Goal: Browse casually: Explore the website without a specific task or goal

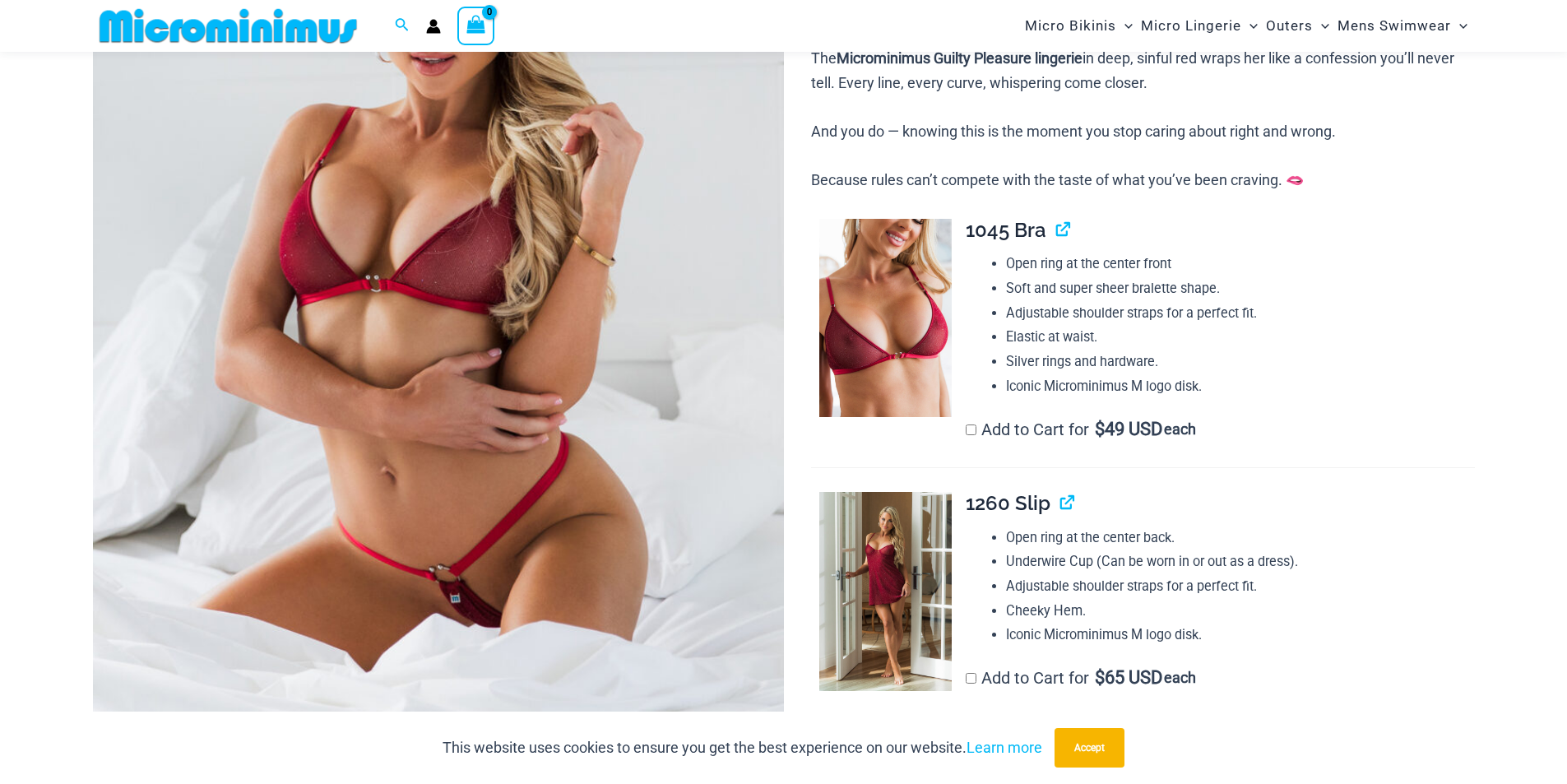
scroll to position [399, 0]
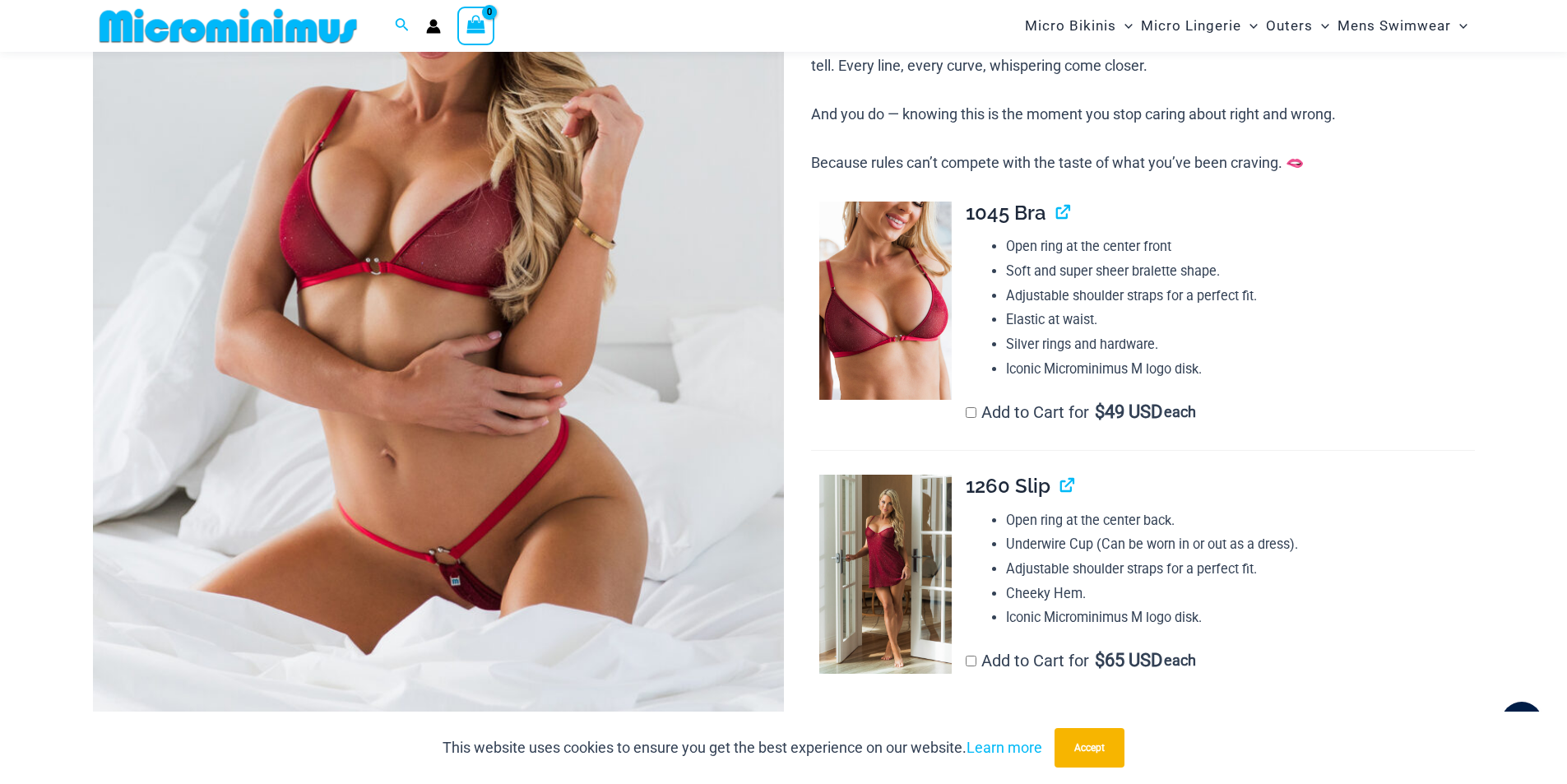
click at [413, 325] on img at bounding box center [439, 269] width 691 height 1036
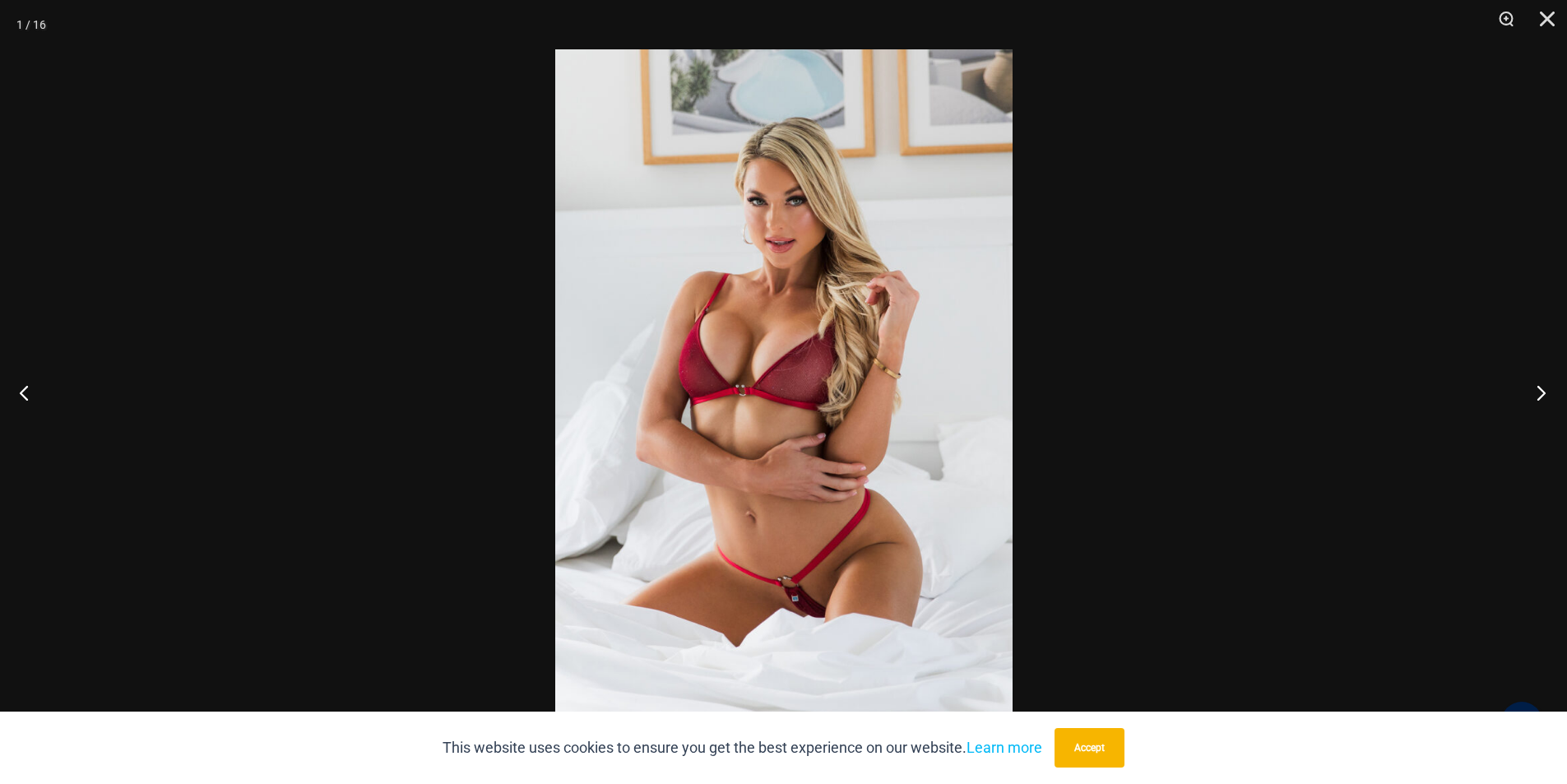
click at [1542, 393] on button "Next" at bounding box center [1536, 392] width 62 height 82
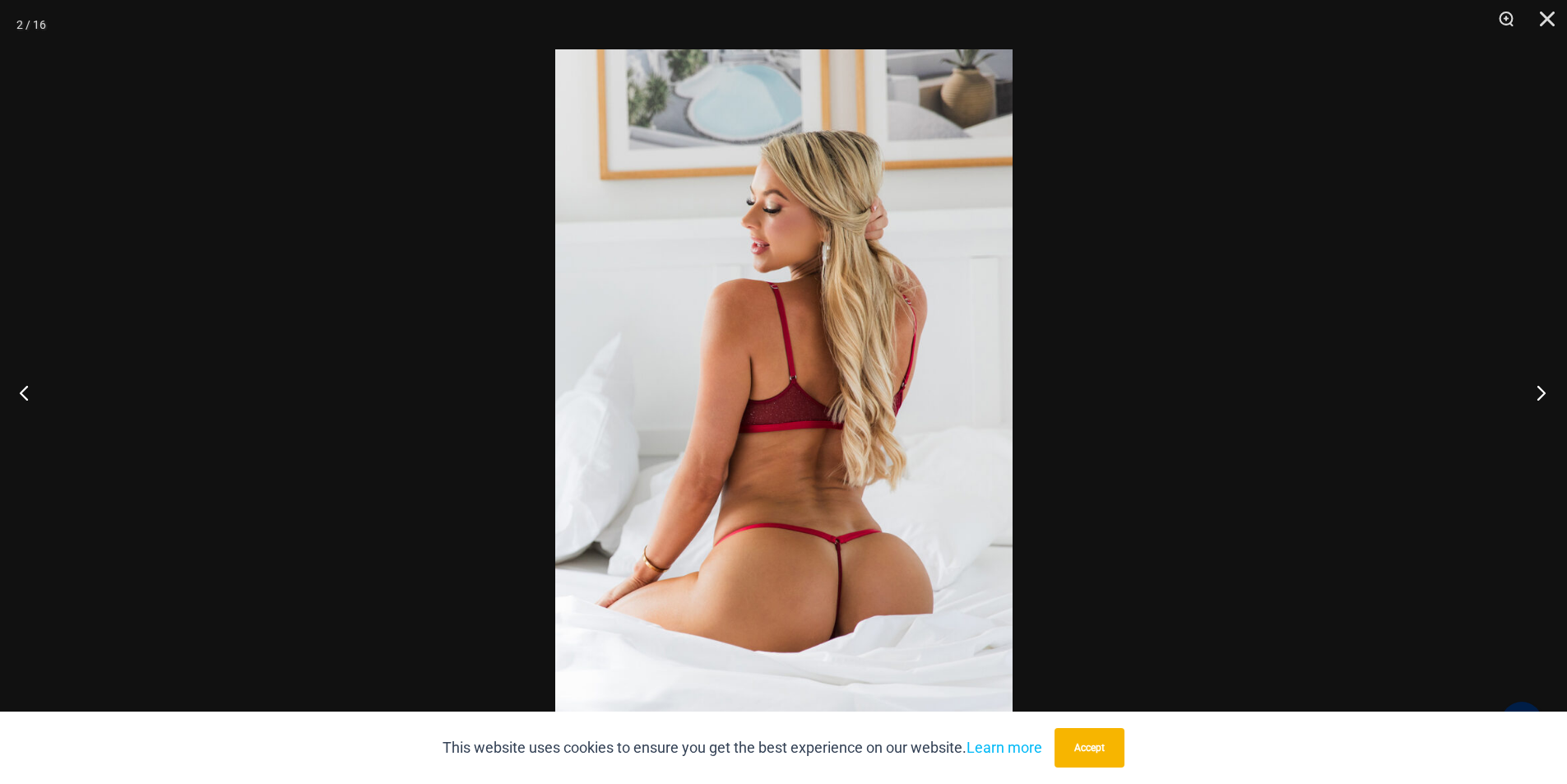
click at [1542, 393] on button "Next" at bounding box center [1536, 392] width 62 height 82
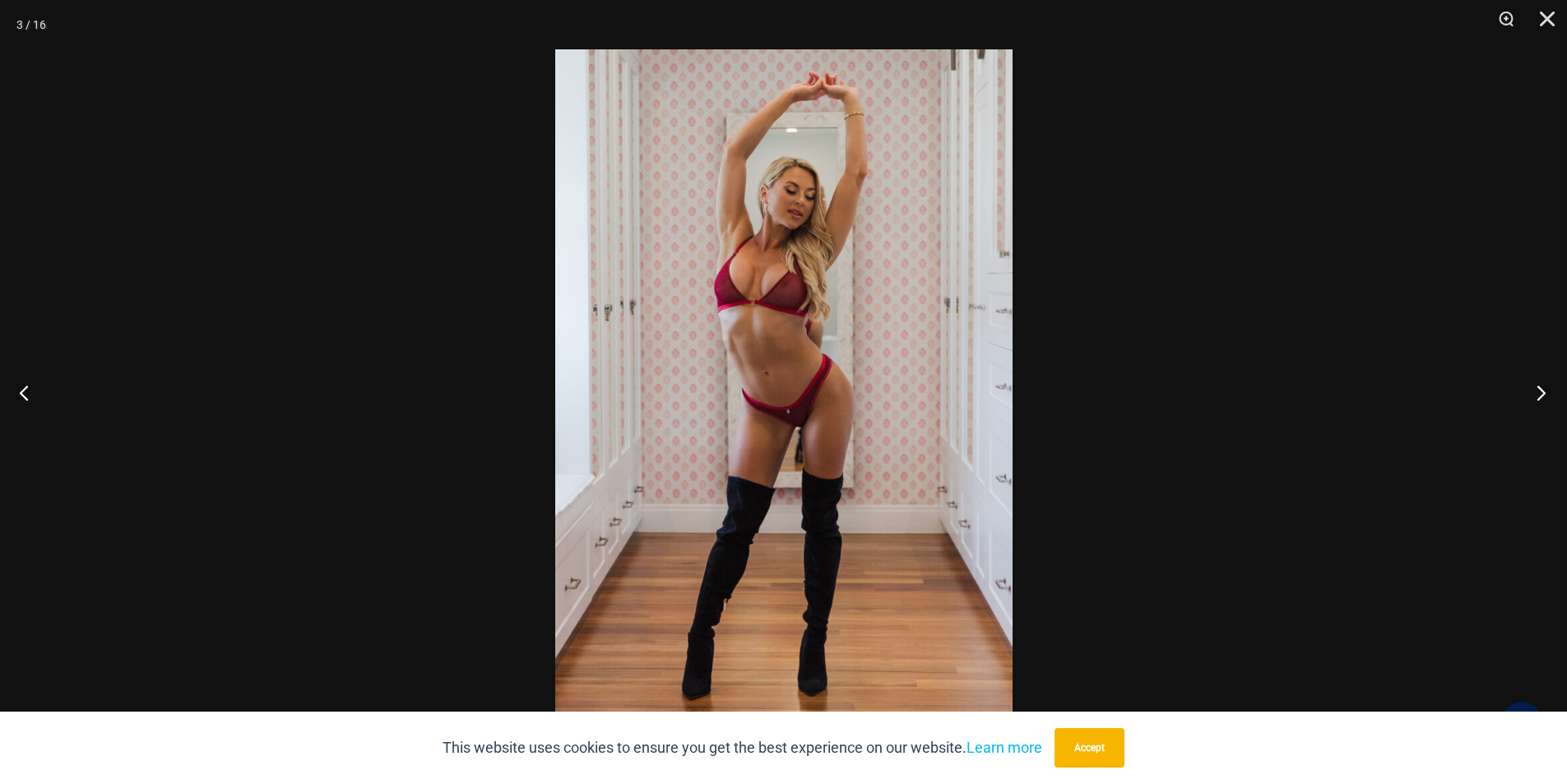
click at [1542, 393] on button "Next" at bounding box center [1536, 392] width 62 height 82
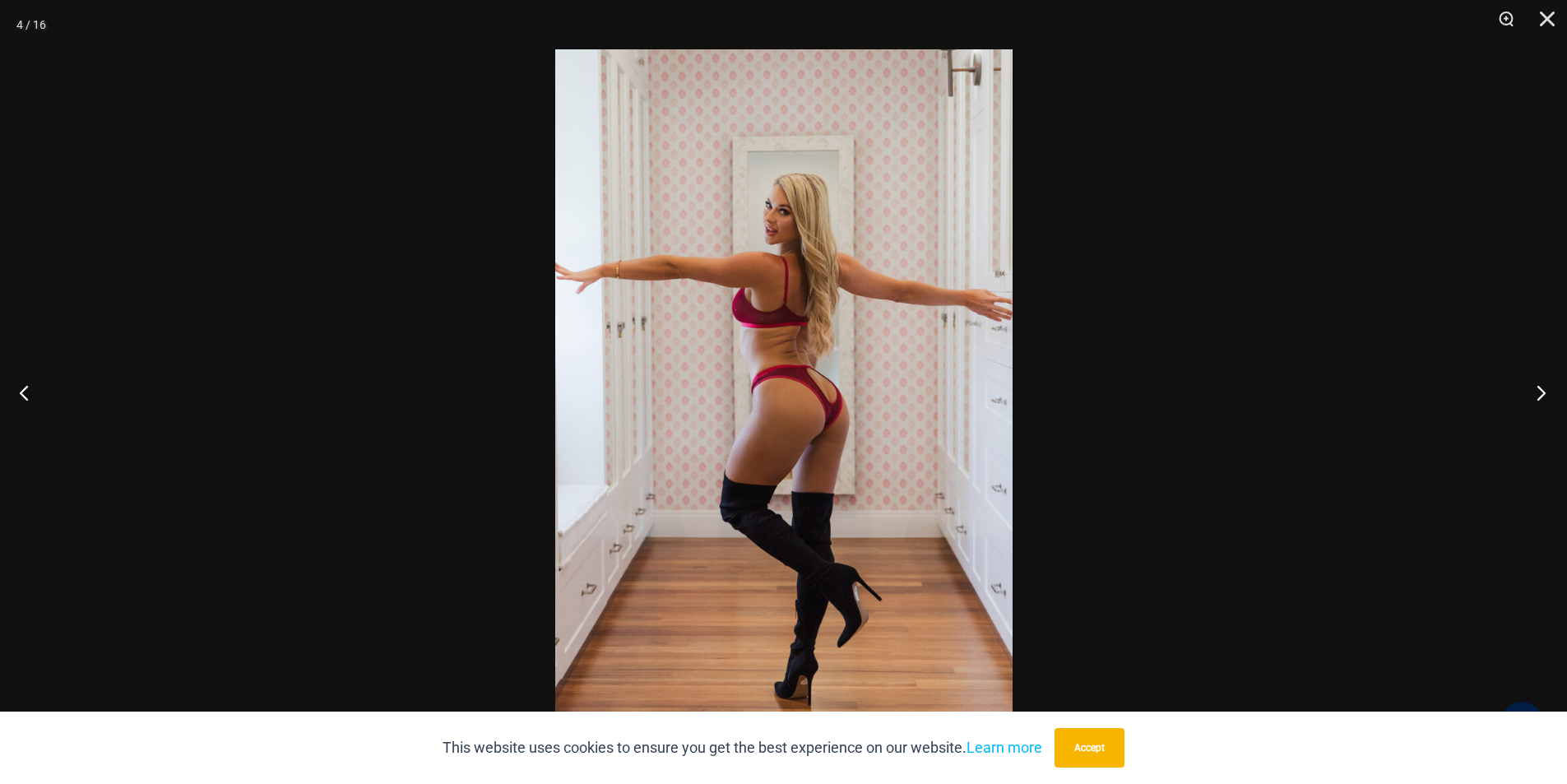
click at [1541, 393] on button "Next" at bounding box center [1536, 392] width 62 height 82
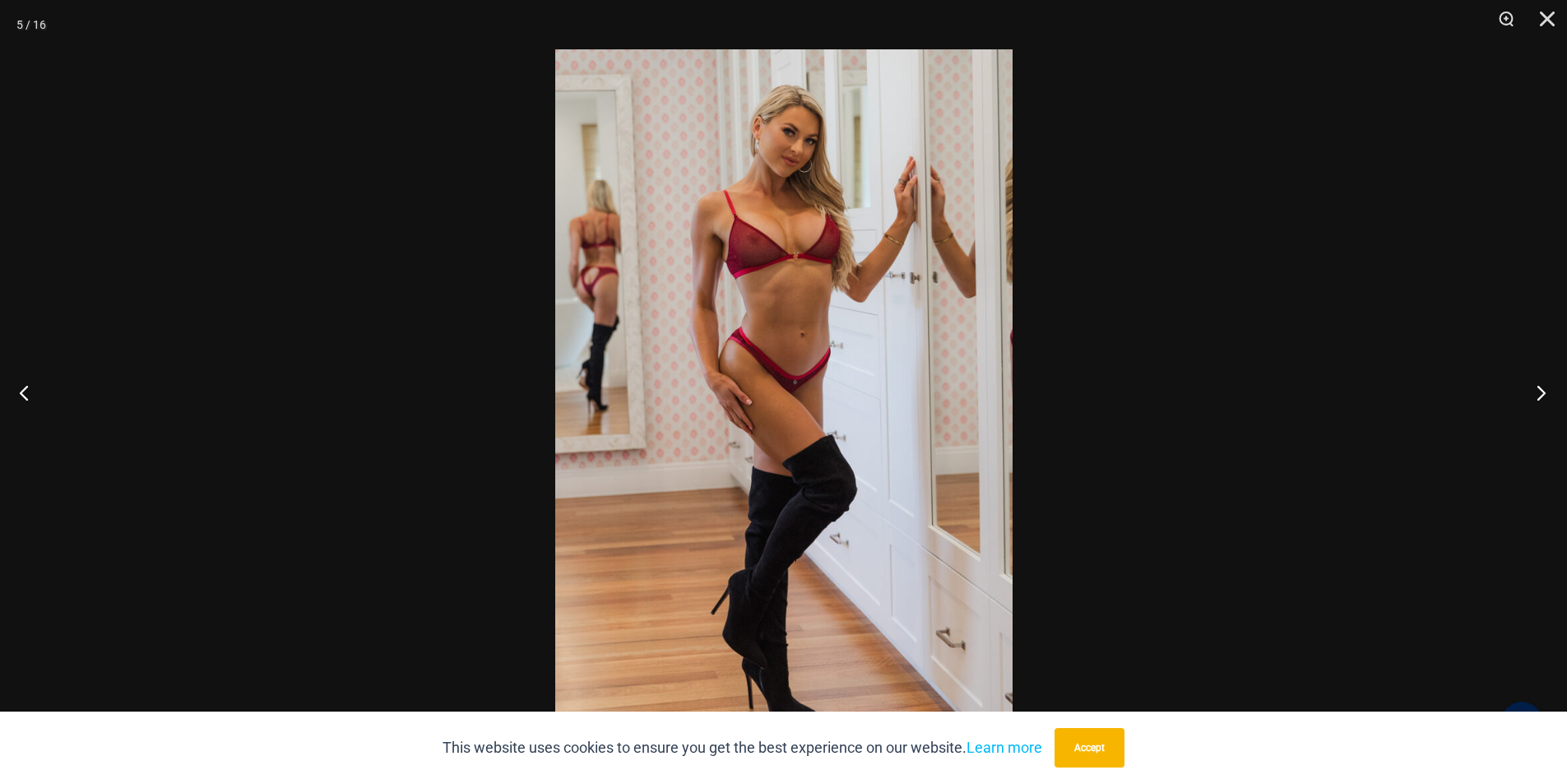
click at [1541, 393] on button "Next" at bounding box center [1536, 392] width 62 height 82
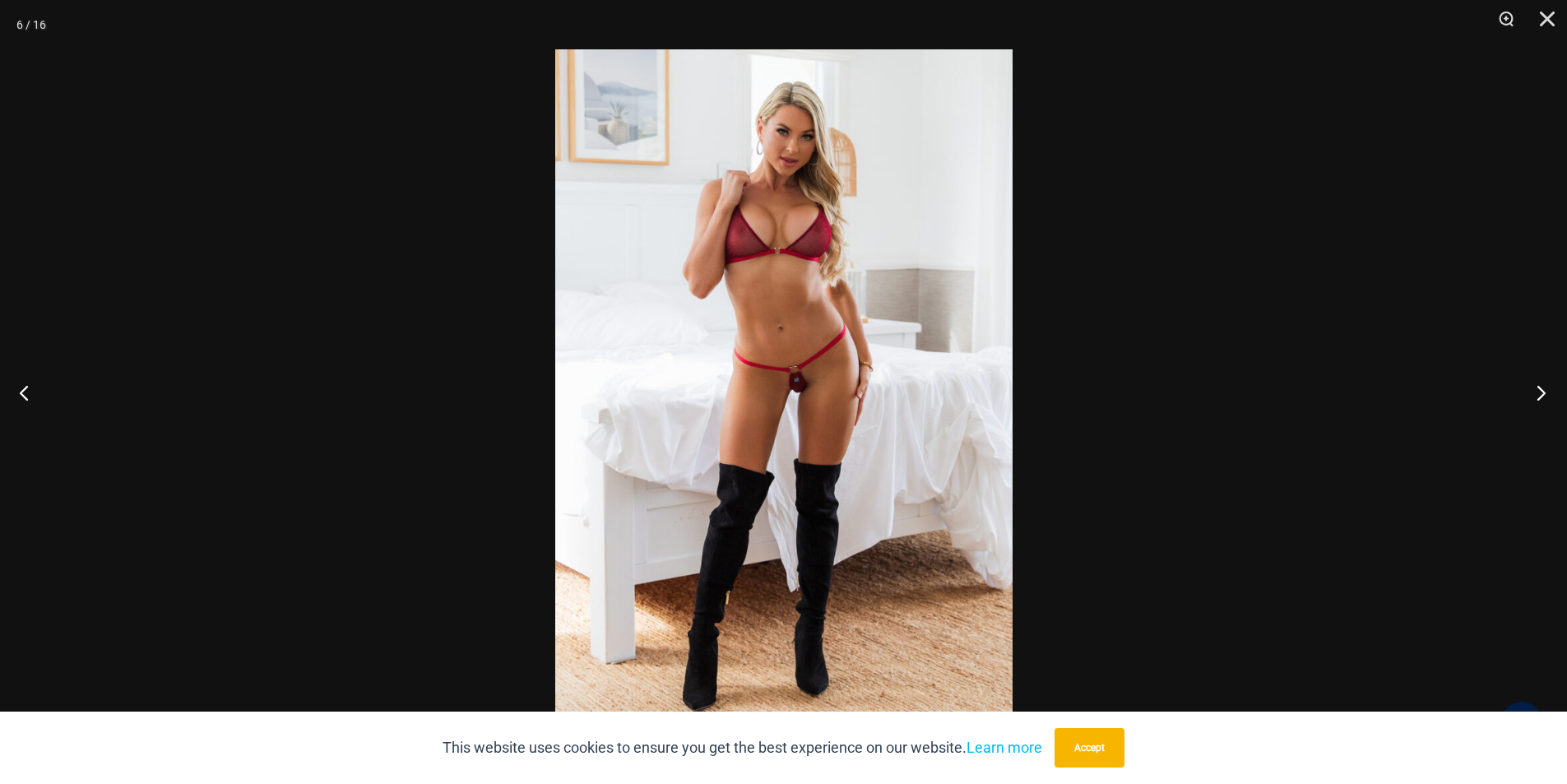
click at [1541, 393] on button "Next" at bounding box center [1536, 392] width 62 height 82
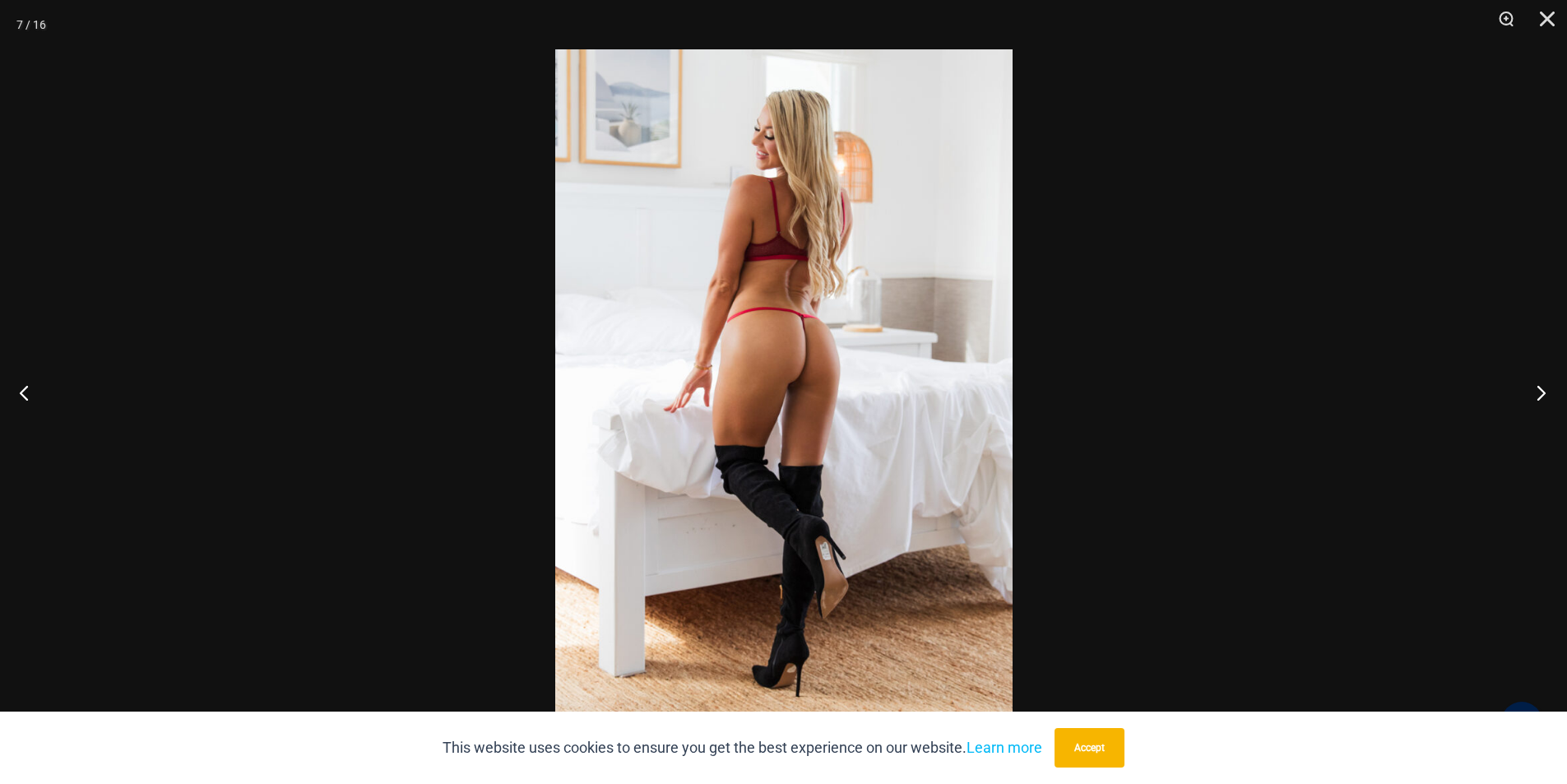
click at [1540, 394] on button "Next" at bounding box center [1536, 392] width 62 height 82
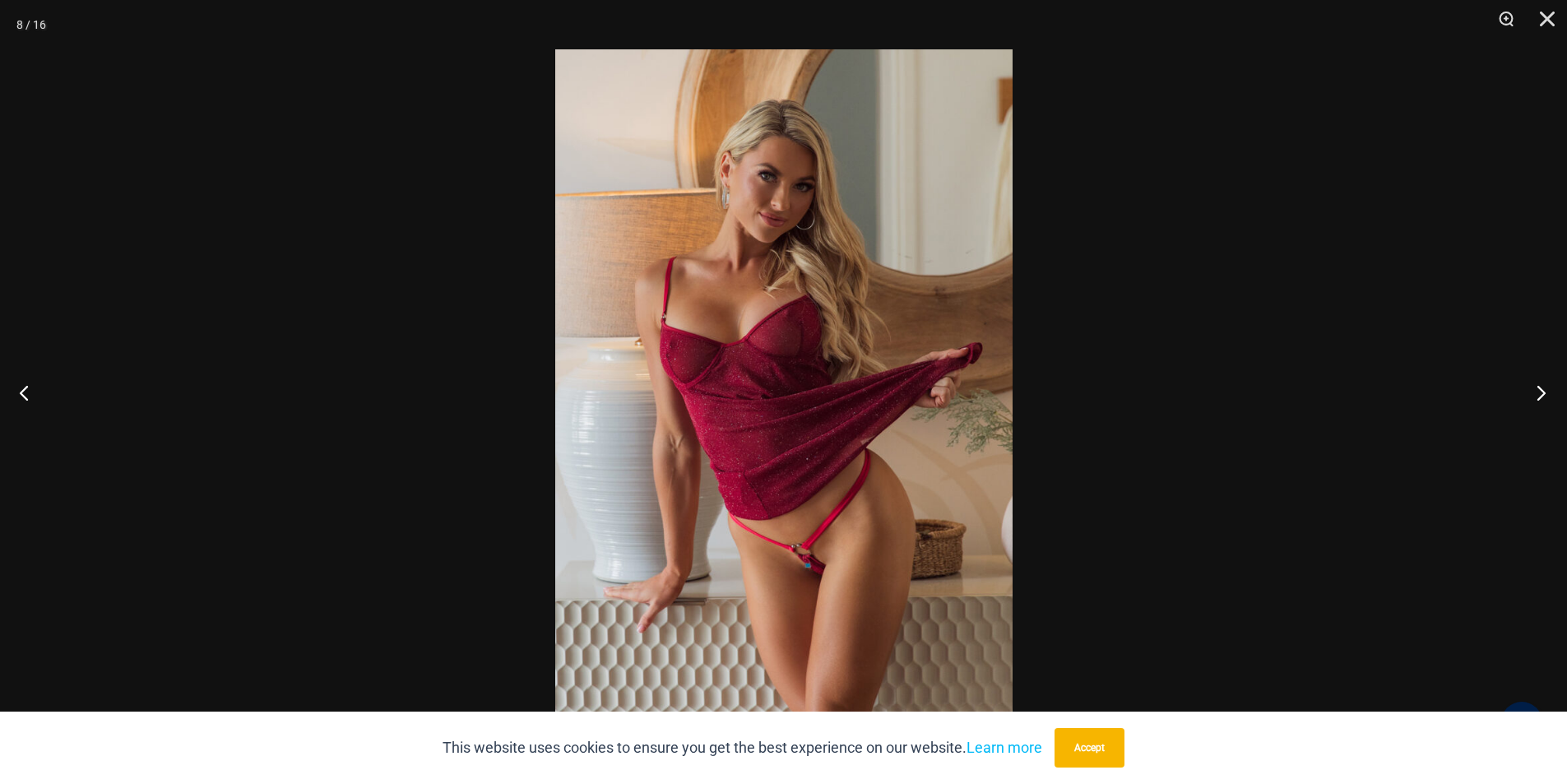
click at [1540, 394] on button "Next" at bounding box center [1536, 392] width 62 height 82
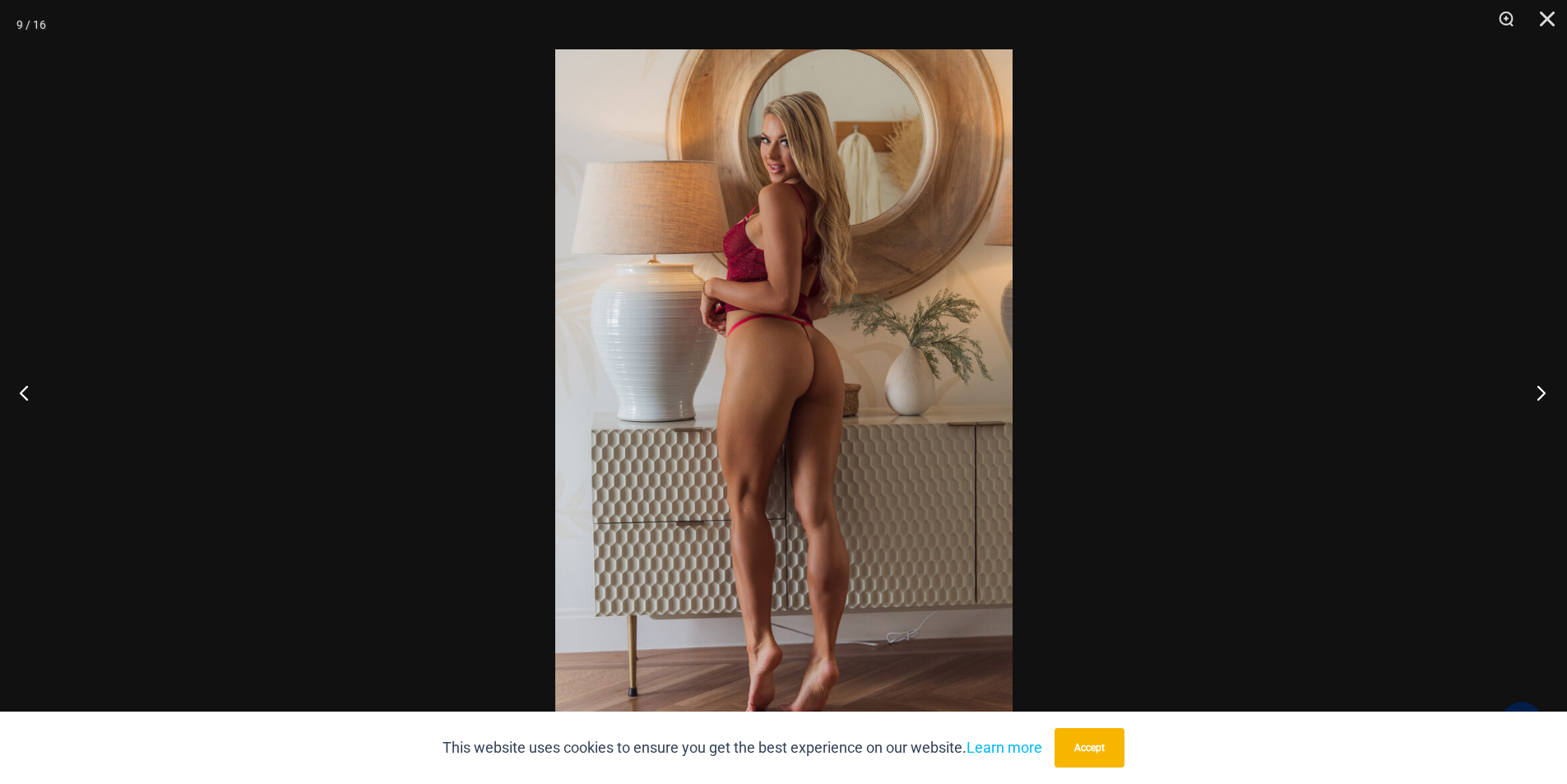
click at [1540, 394] on button "Next" at bounding box center [1536, 392] width 62 height 82
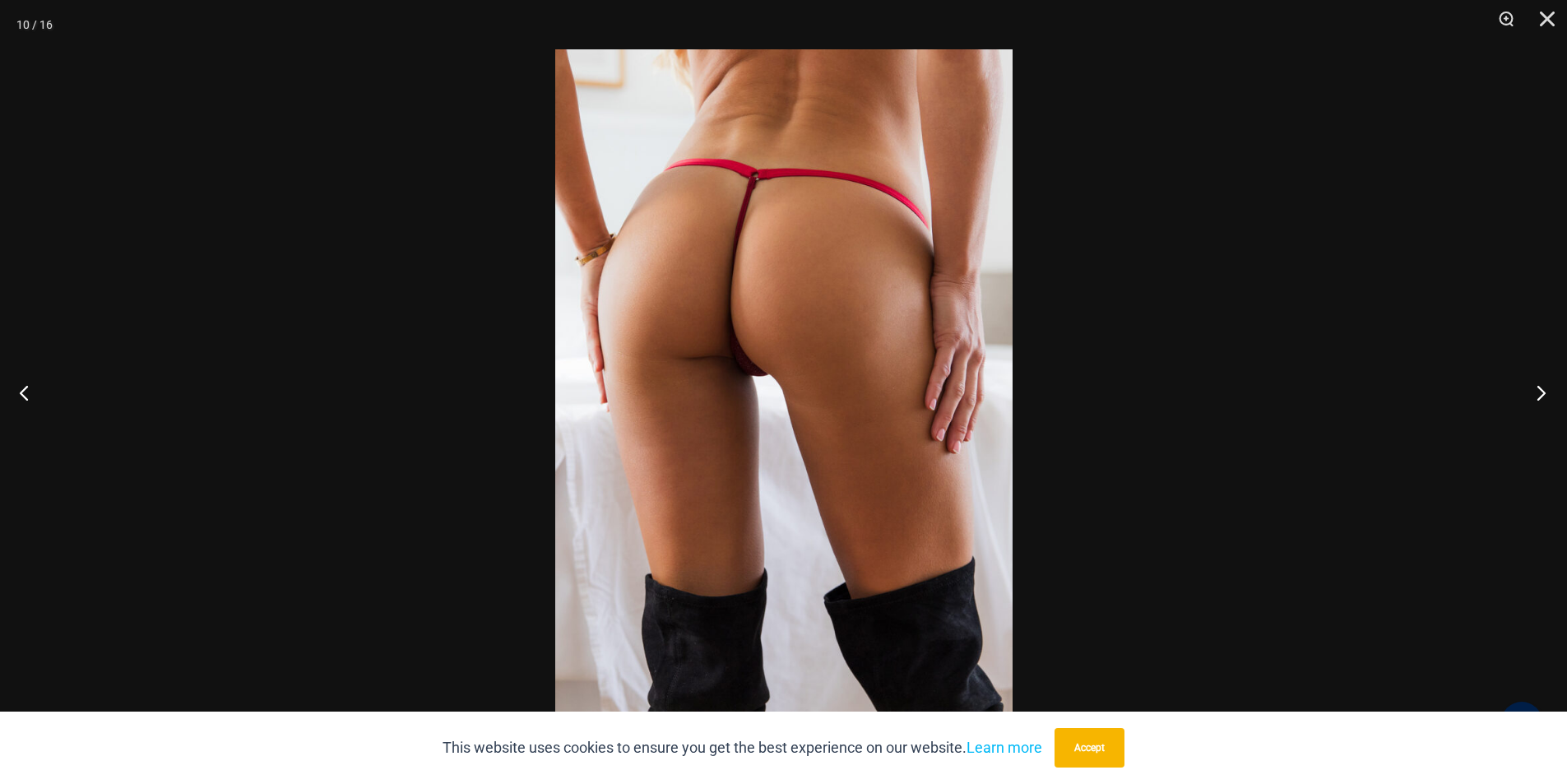
click at [1537, 394] on button "Next" at bounding box center [1536, 392] width 62 height 82
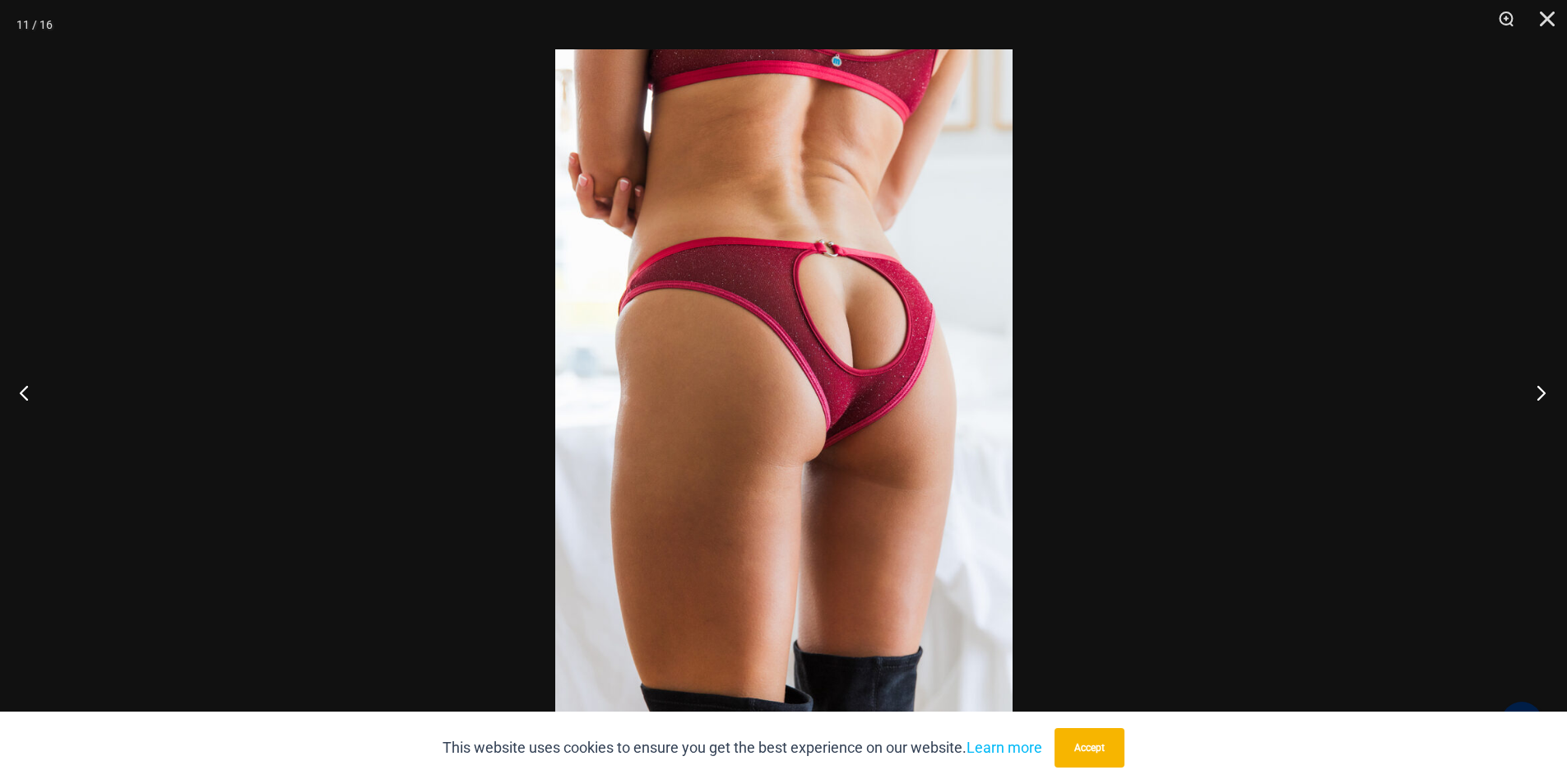
click at [1537, 394] on button "Next" at bounding box center [1536, 392] width 62 height 82
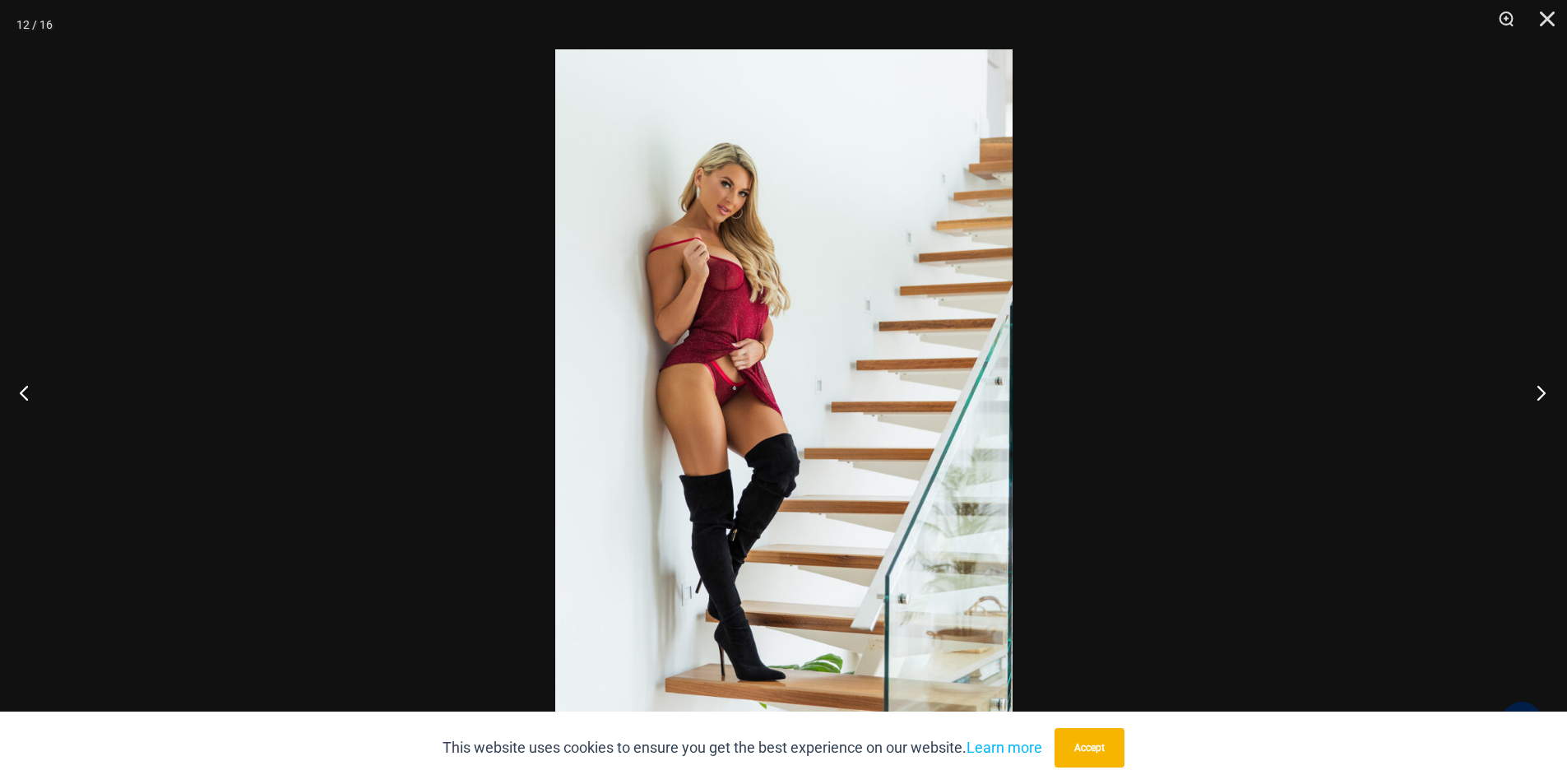
click at [1537, 394] on button "Next" at bounding box center [1536, 392] width 62 height 82
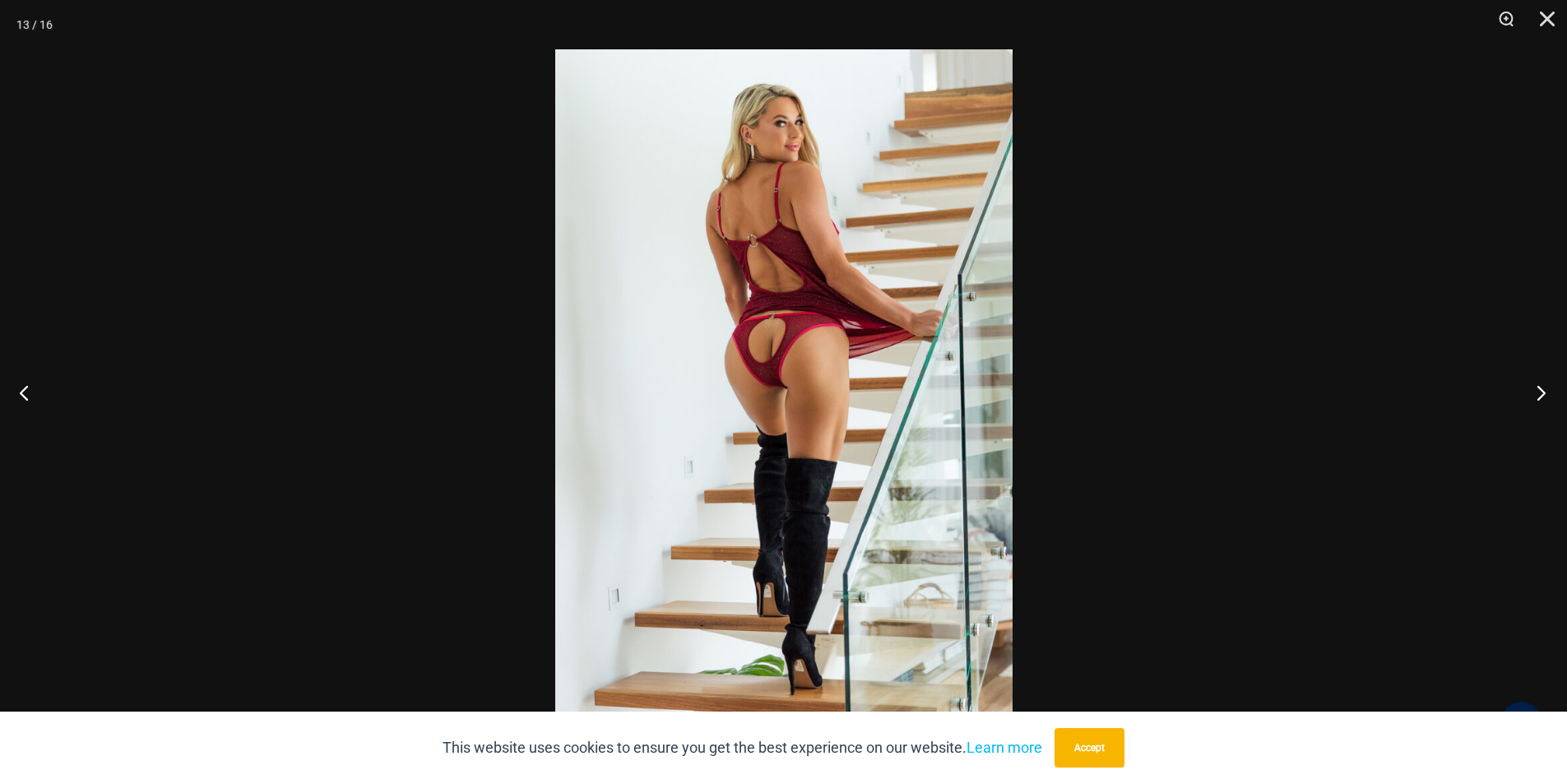
click at [1537, 394] on button "Next" at bounding box center [1536, 392] width 62 height 82
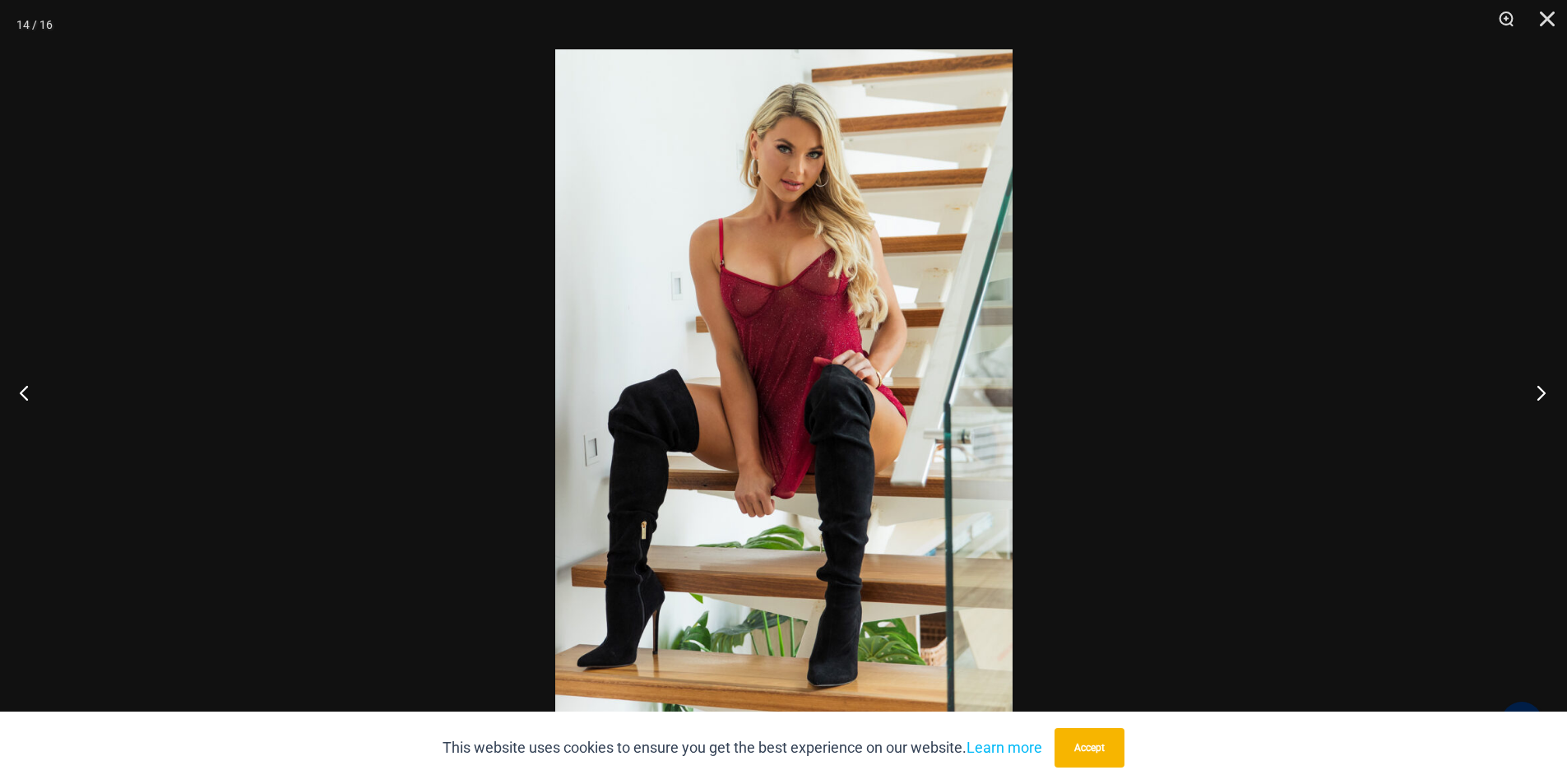
click at [1537, 394] on button "Next" at bounding box center [1536, 392] width 62 height 82
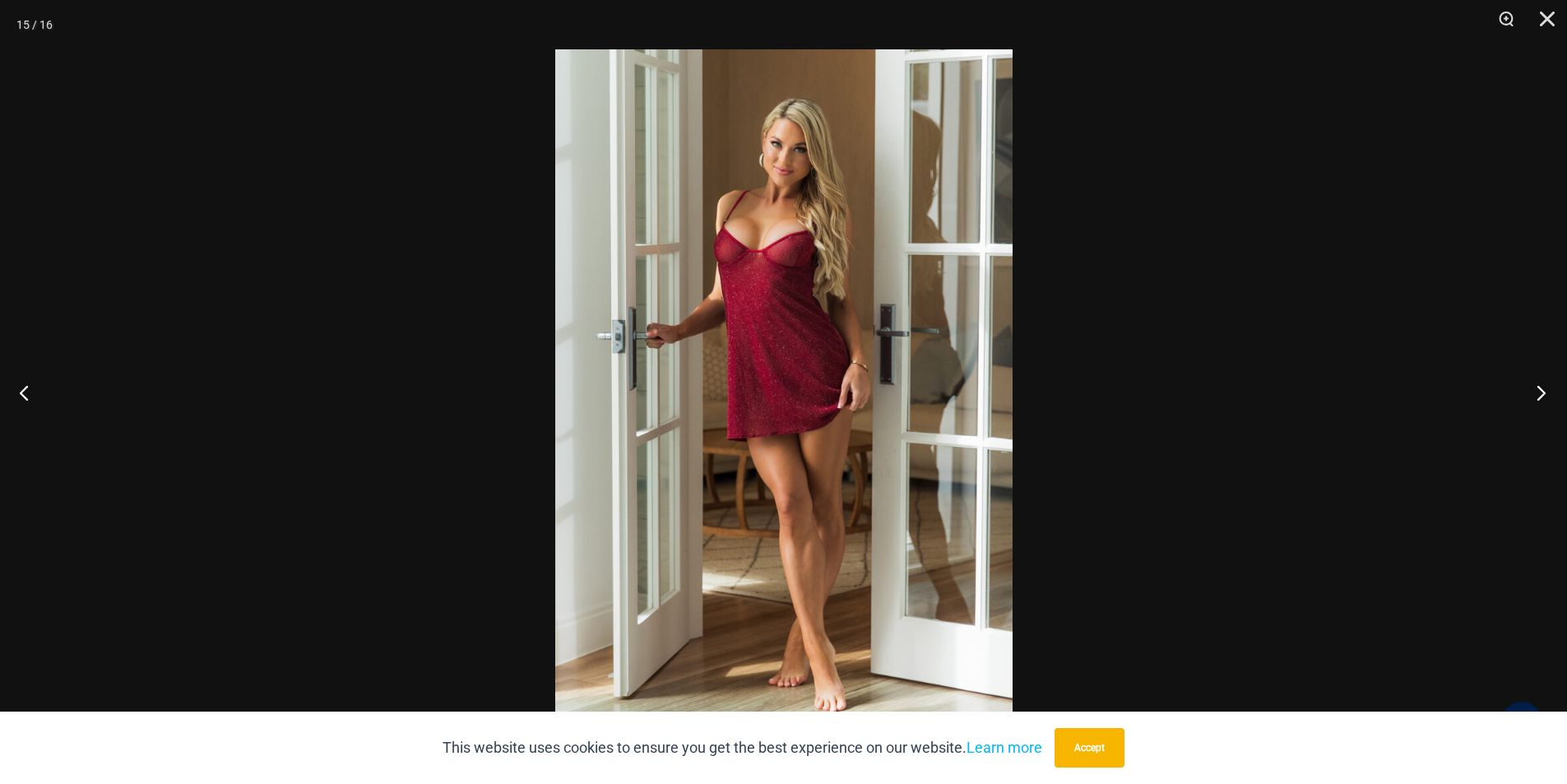
click at [1537, 394] on button "Next" at bounding box center [1536, 392] width 62 height 82
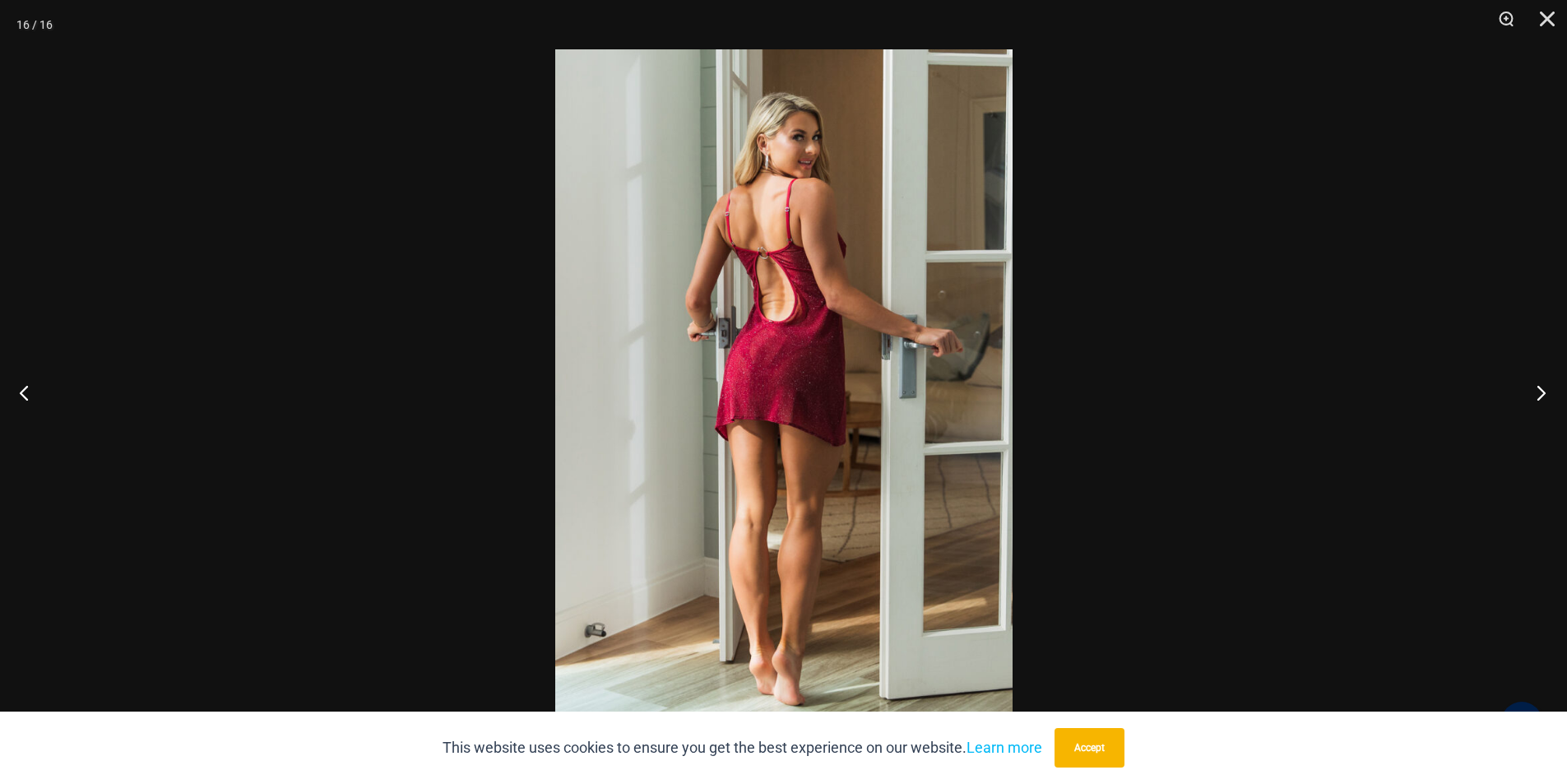
click at [1537, 394] on button "Next" at bounding box center [1536, 392] width 62 height 82
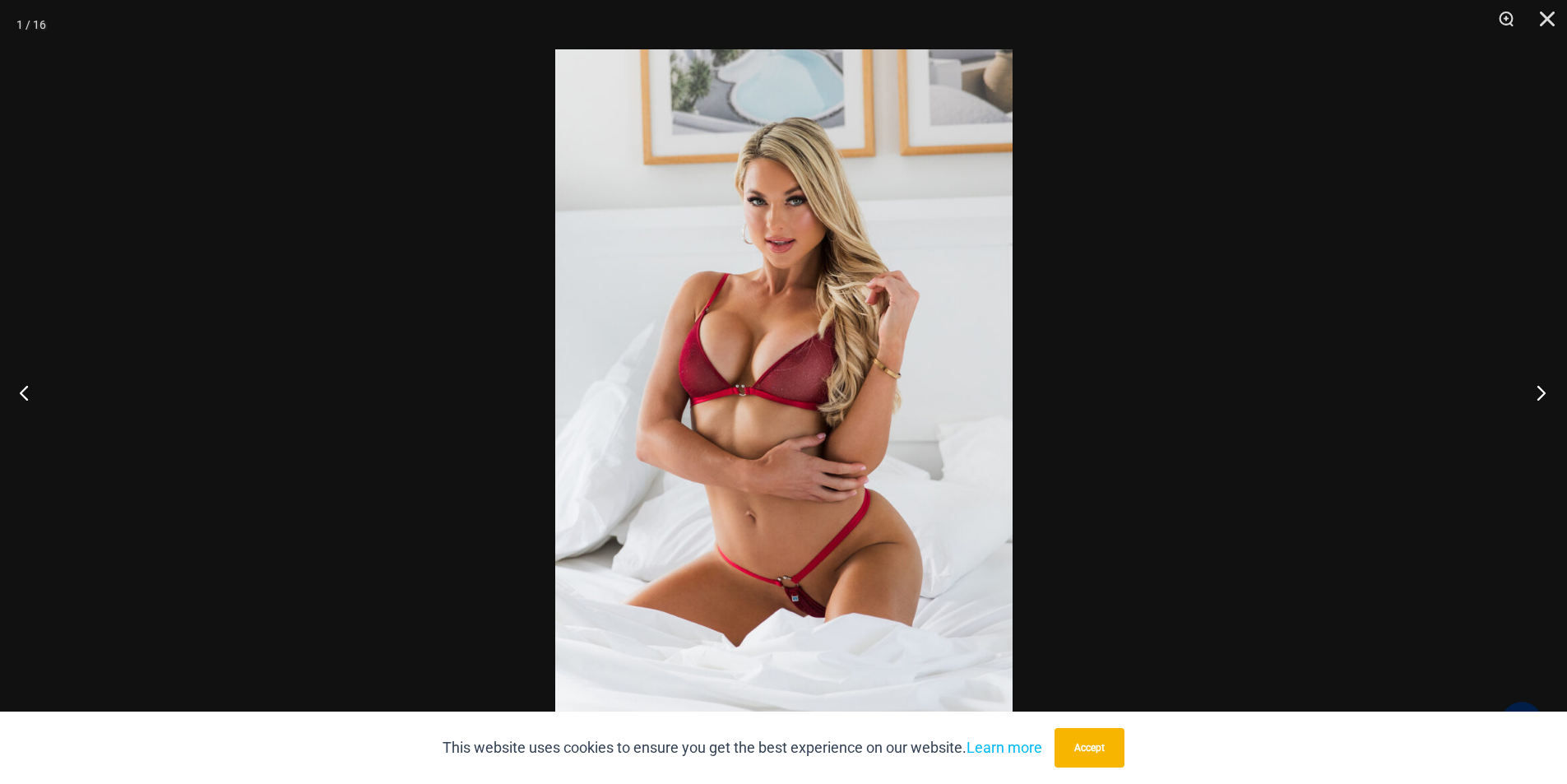
click at [1537, 394] on button "Next" at bounding box center [1536, 392] width 62 height 82
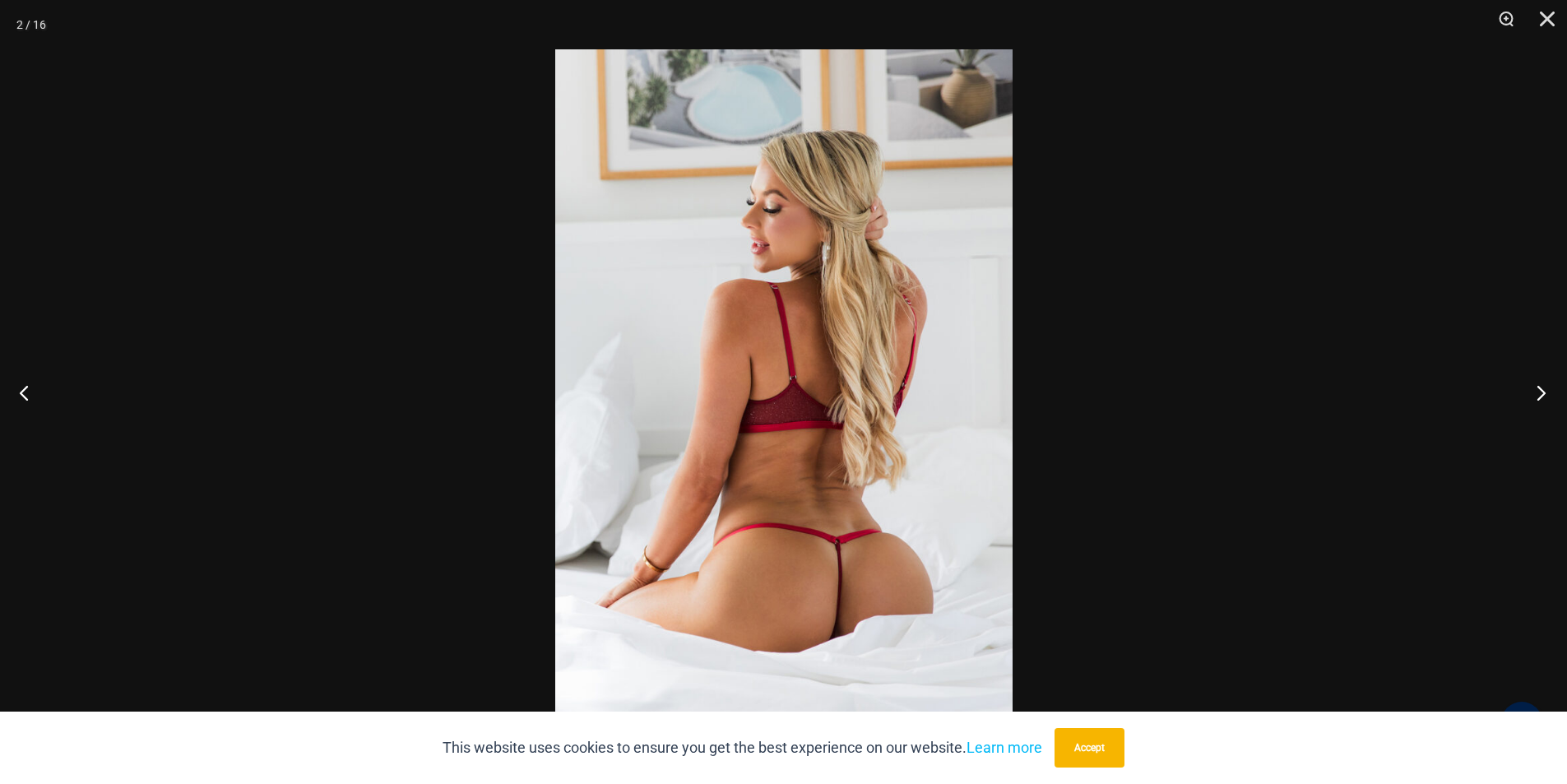
click at [1540, 393] on button "Next" at bounding box center [1536, 392] width 62 height 82
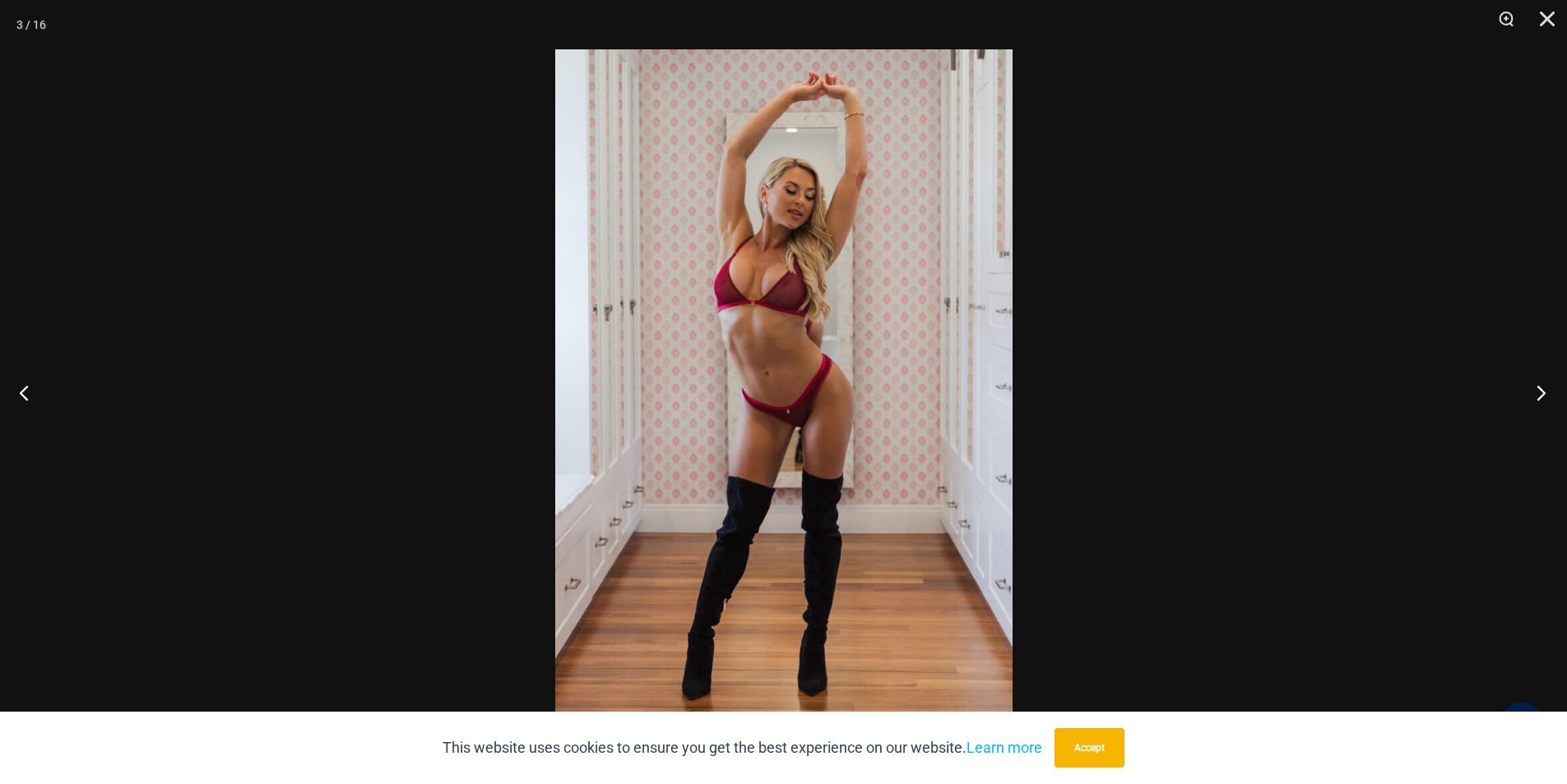
click at [1540, 393] on button "Next" at bounding box center [1536, 392] width 62 height 82
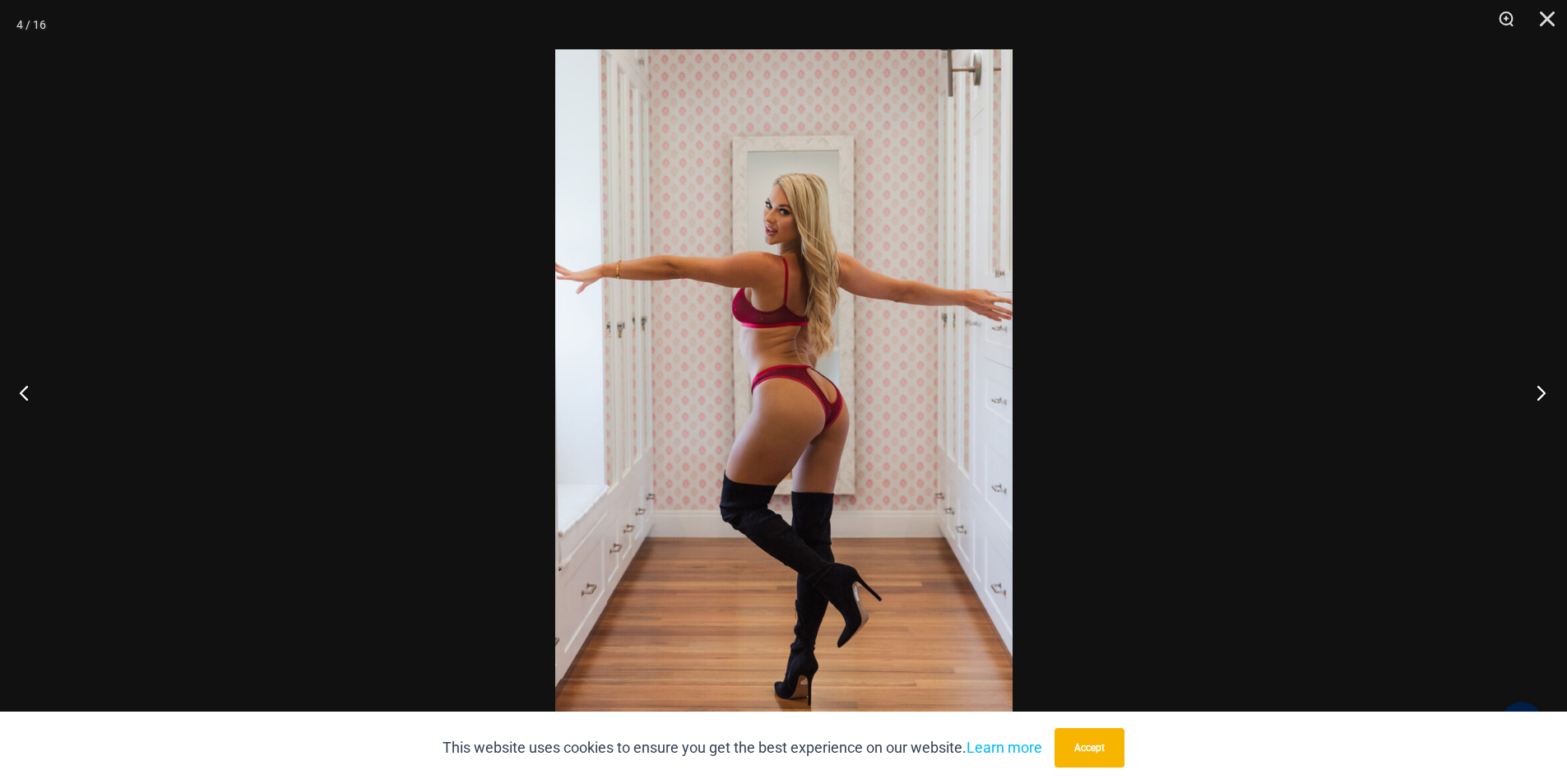
click at [1540, 393] on button "Next" at bounding box center [1536, 392] width 62 height 82
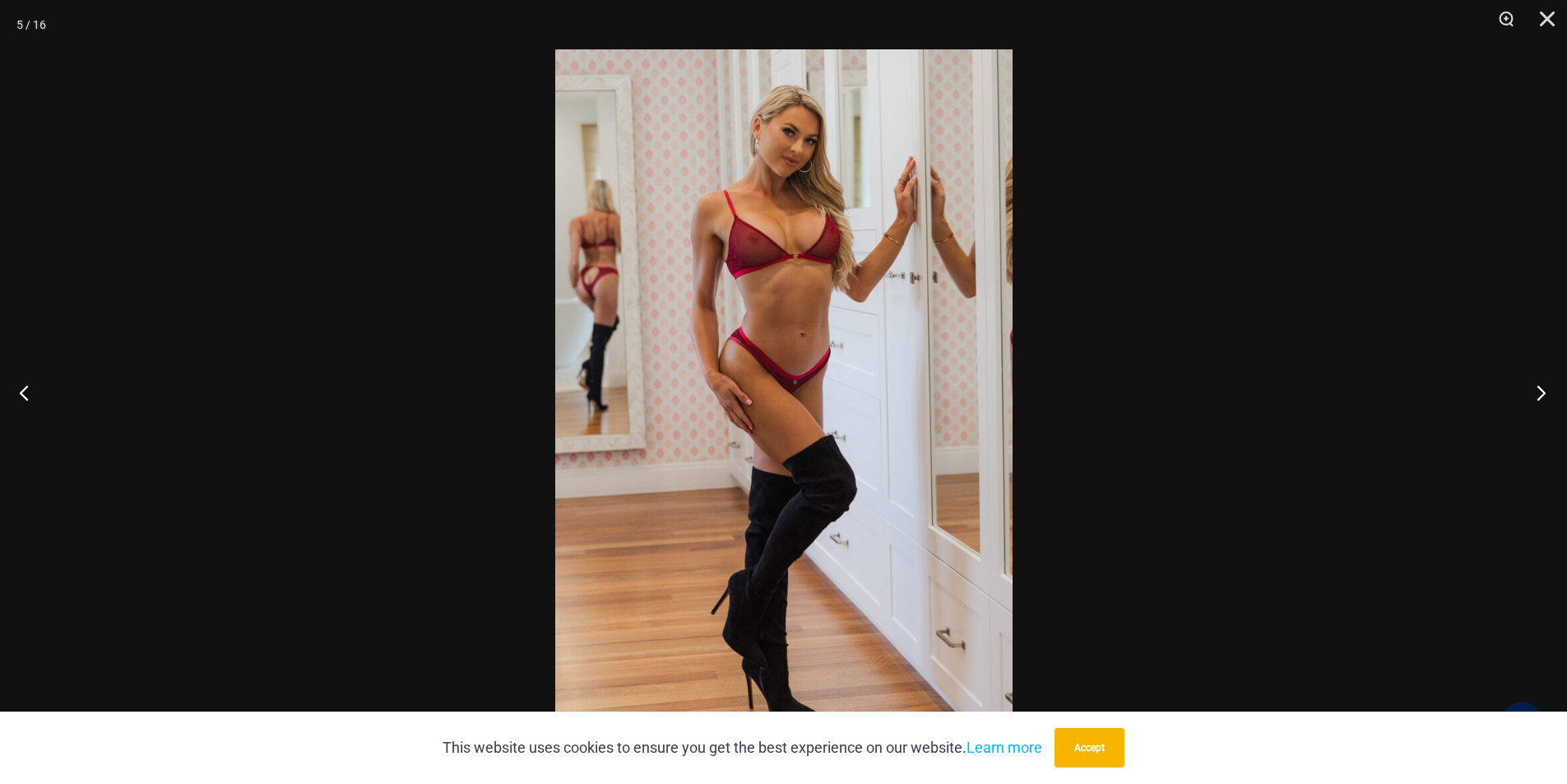
click at [1540, 393] on button "Next" at bounding box center [1536, 392] width 62 height 82
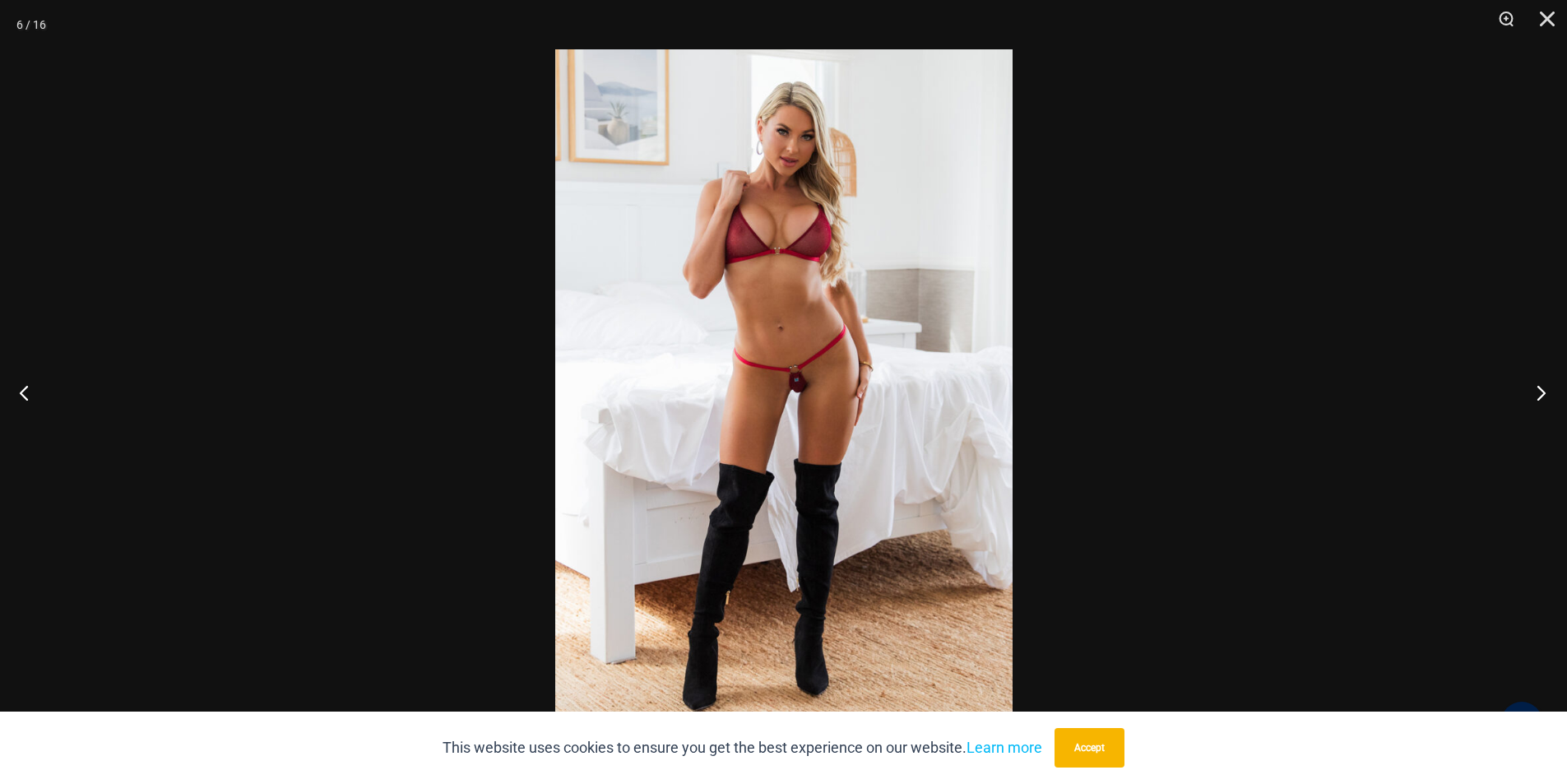
click at [1540, 393] on button "Next" at bounding box center [1536, 392] width 62 height 82
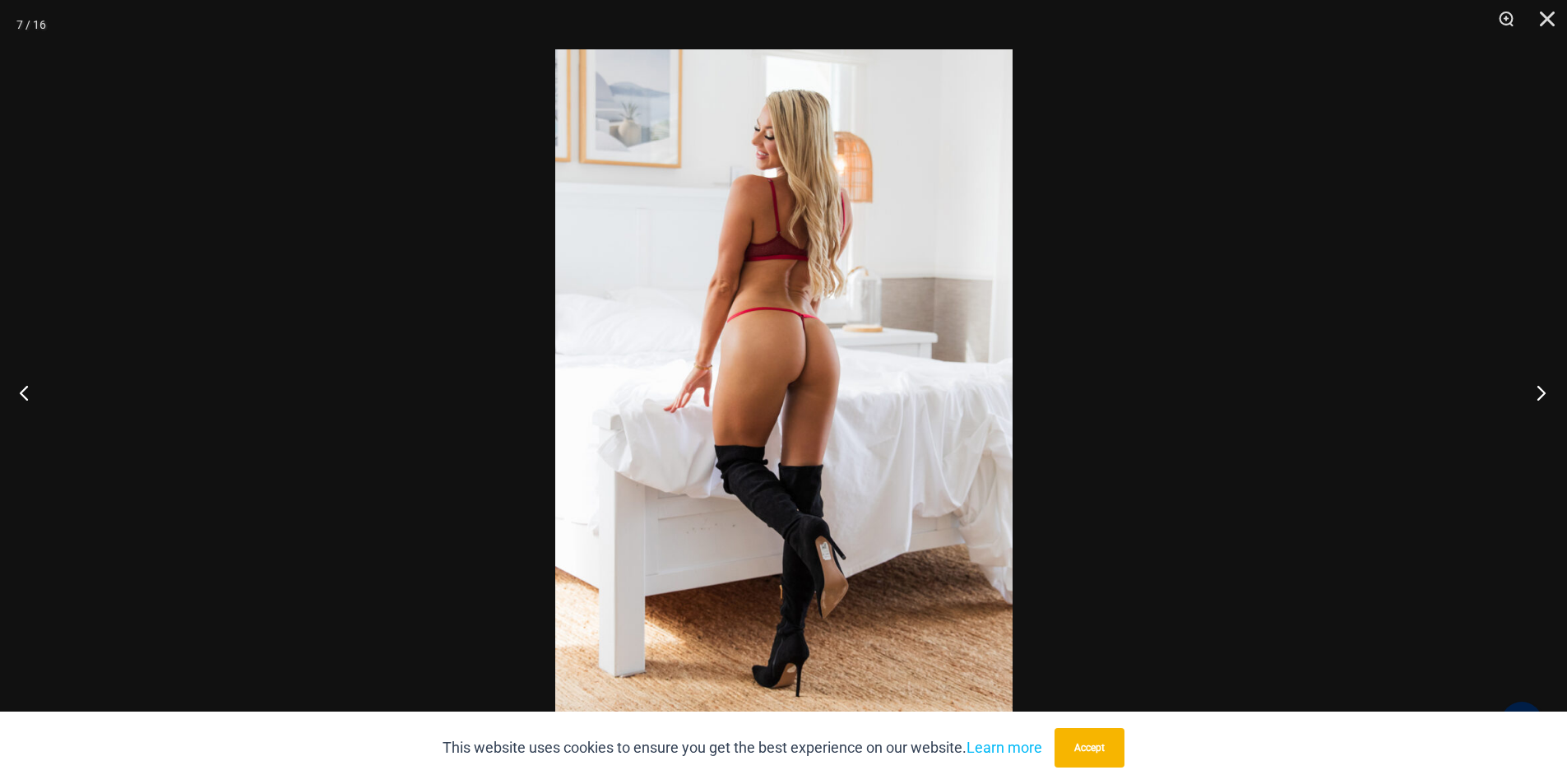
click at [1540, 393] on button "Next" at bounding box center [1536, 392] width 62 height 82
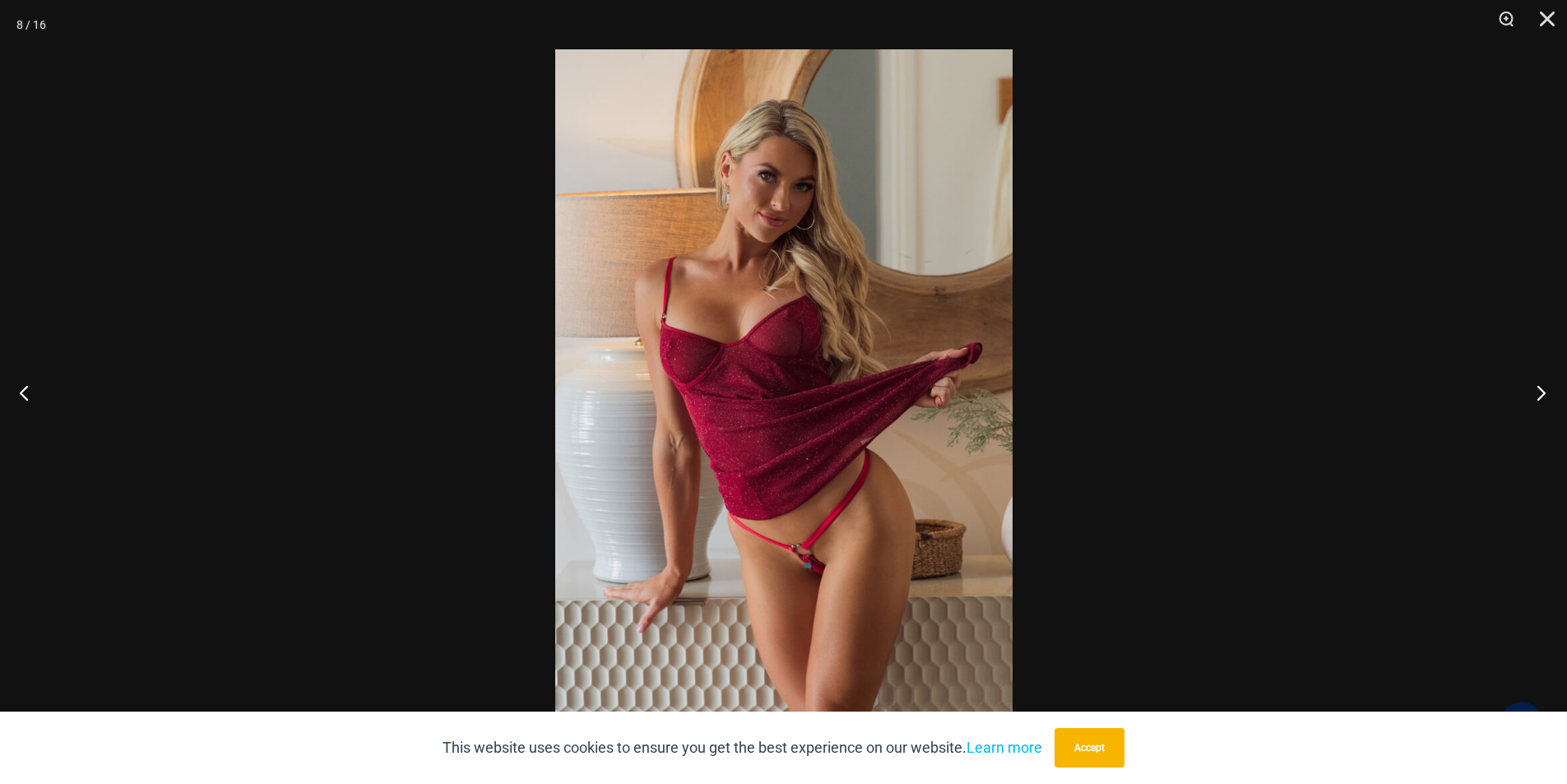
click at [1540, 393] on button "Next" at bounding box center [1536, 392] width 62 height 82
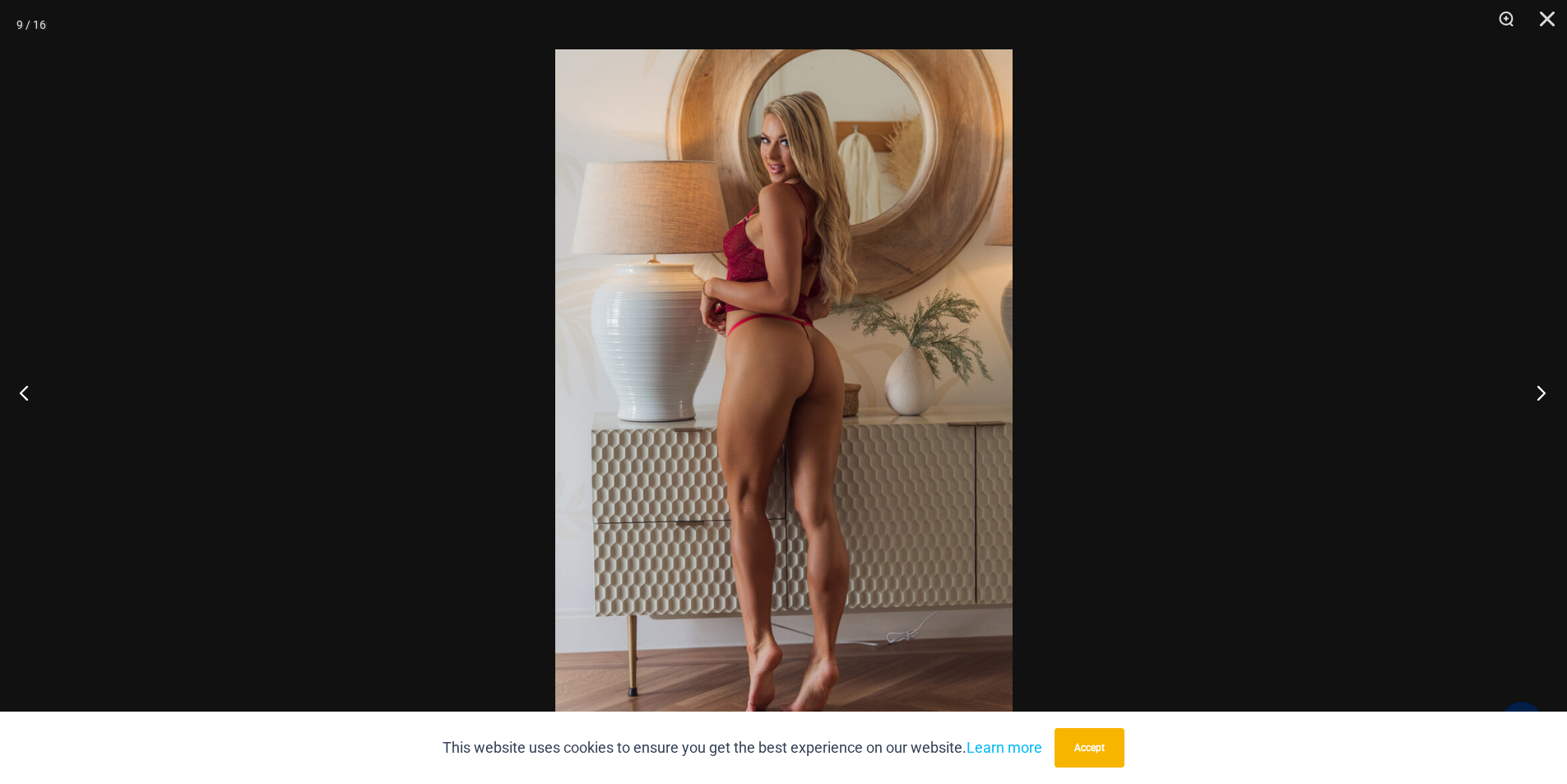
click at [1540, 393] on button "Next" at bounding box center [1536, 392] width 62 height 82
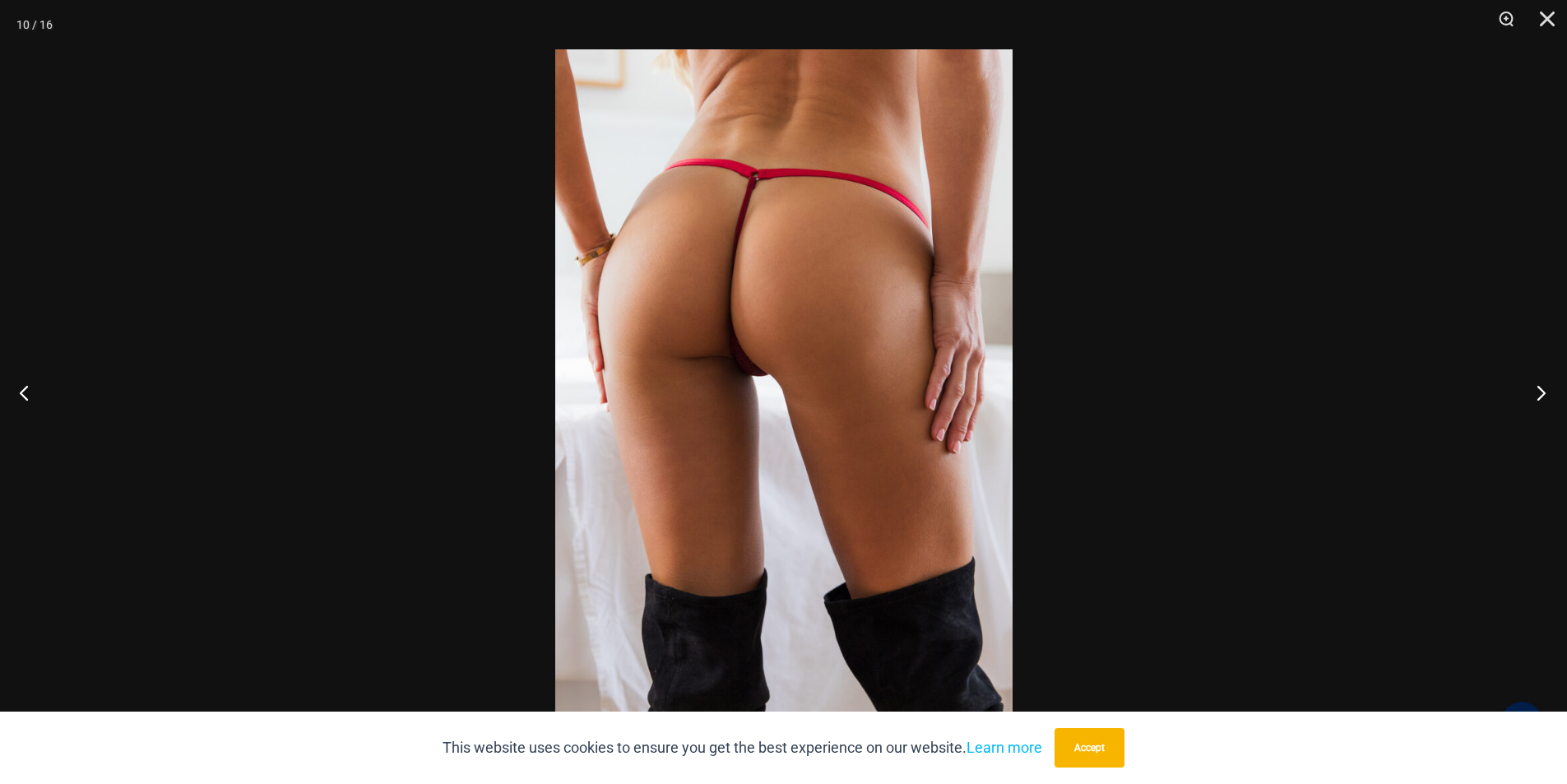
click at [1540, 393] on button "Next" at bounding box center [1536, 392] width 62 height 82
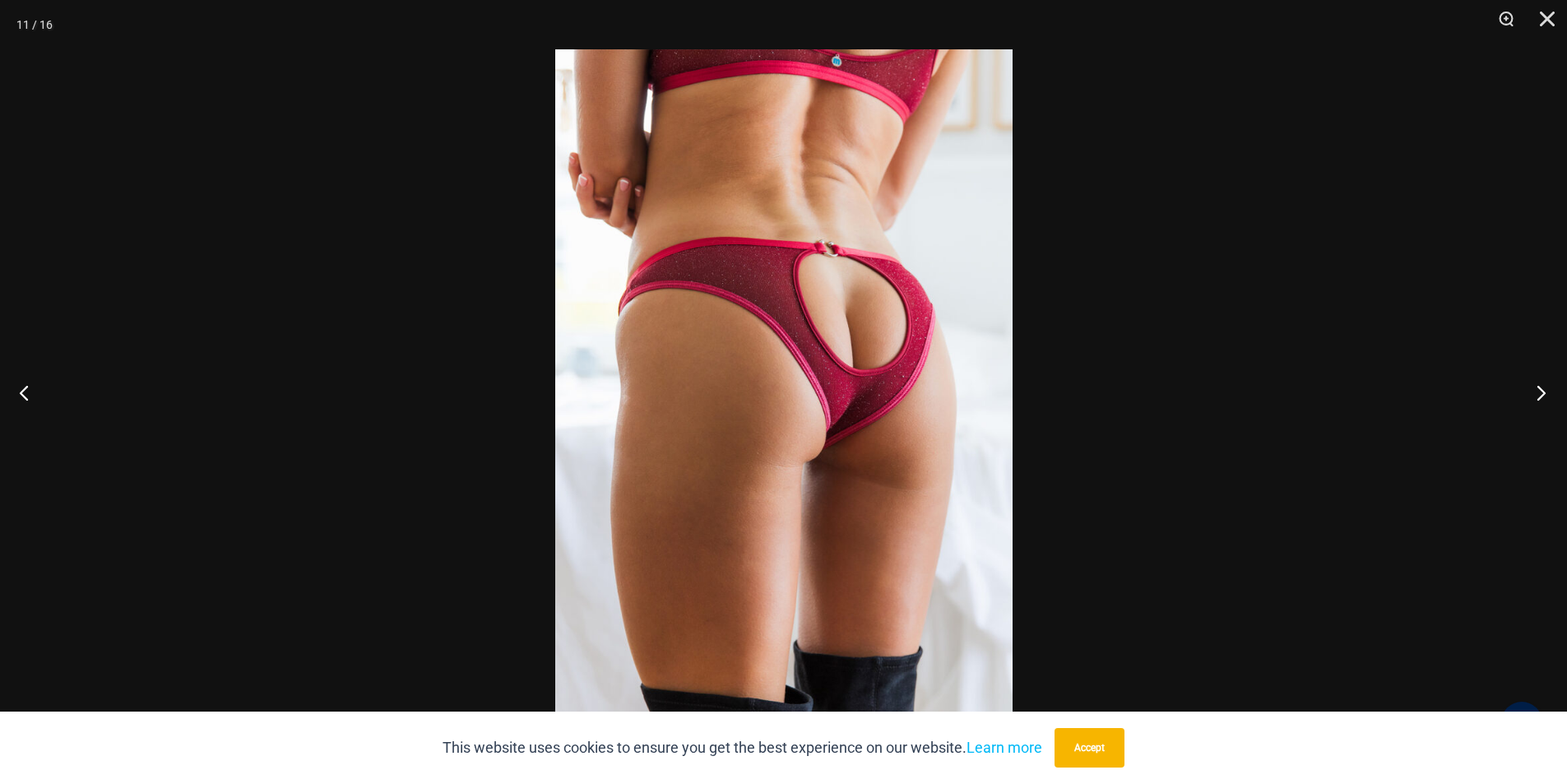
click at [1540, 393] on button "Next" at bounding box center [1536, 392] width 62 height 82
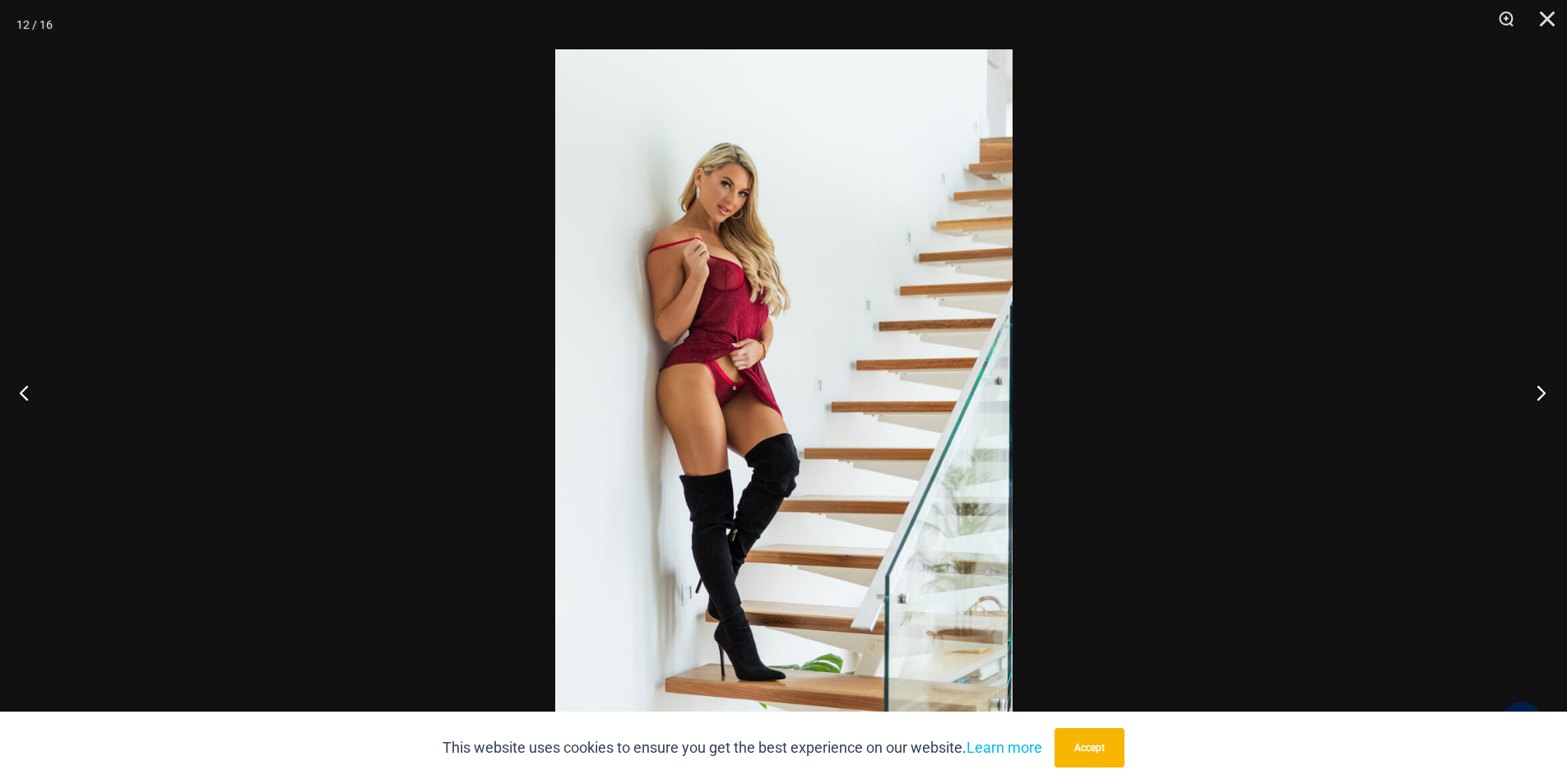
click at [1540, 393] on button "Next" at bounding box center [1536, 392] width 62 height 82
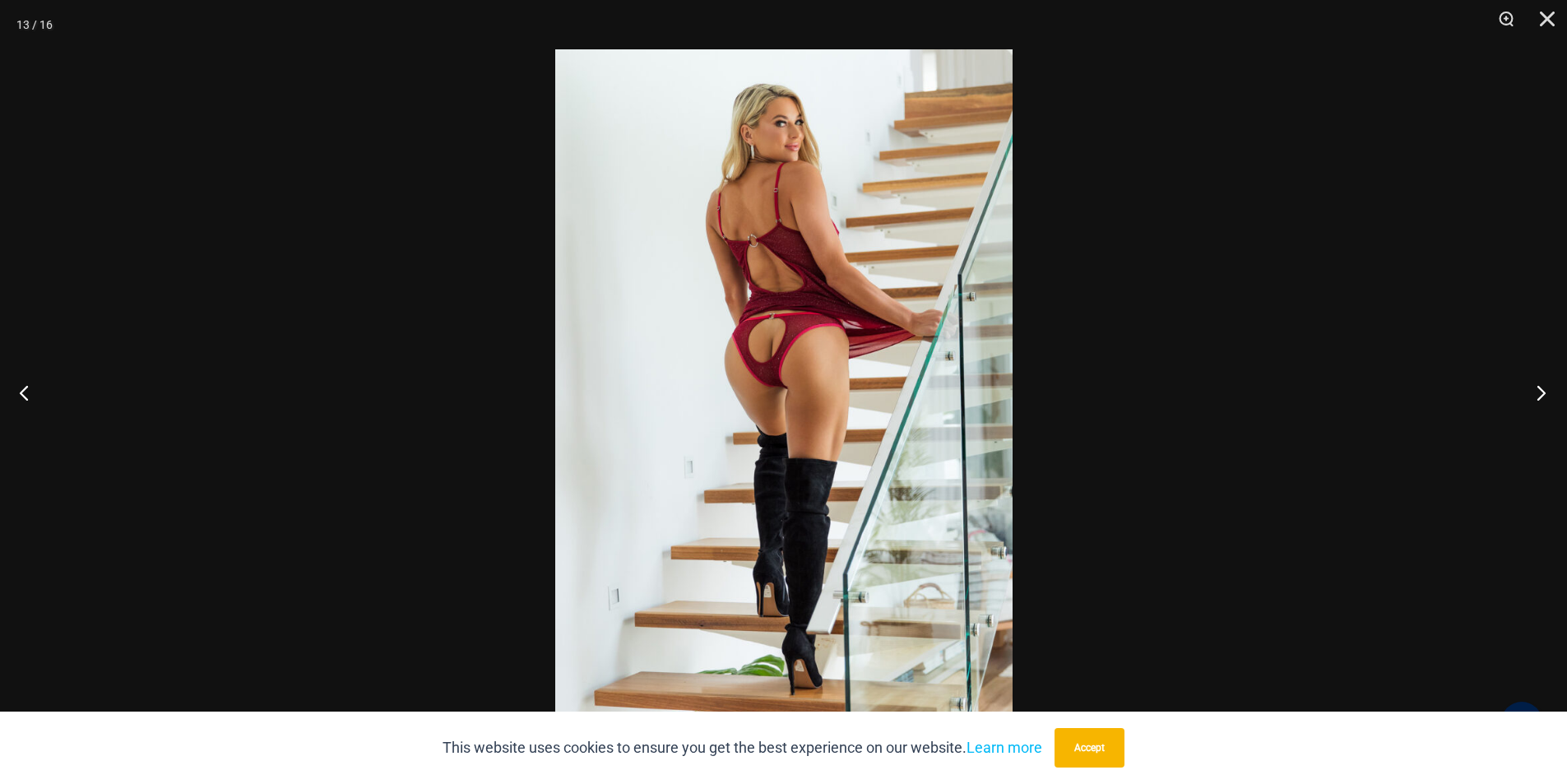
click at [1540, 393] on button "Next" at bounding box center [1536, 392] width 62 height 82
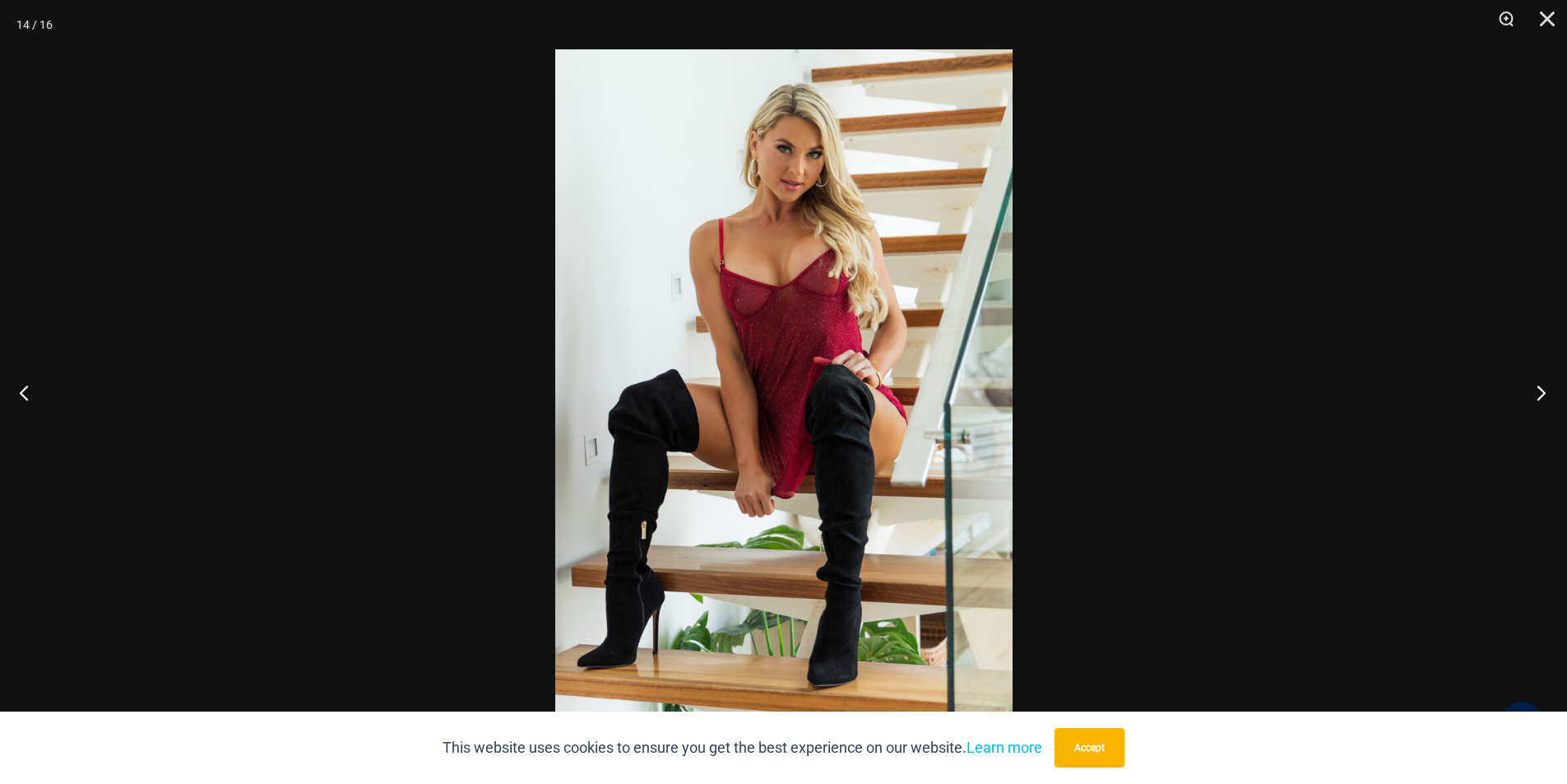
click at [1540, 393] on button "Next" at bounding box center [1536, 392] width 62 height 82
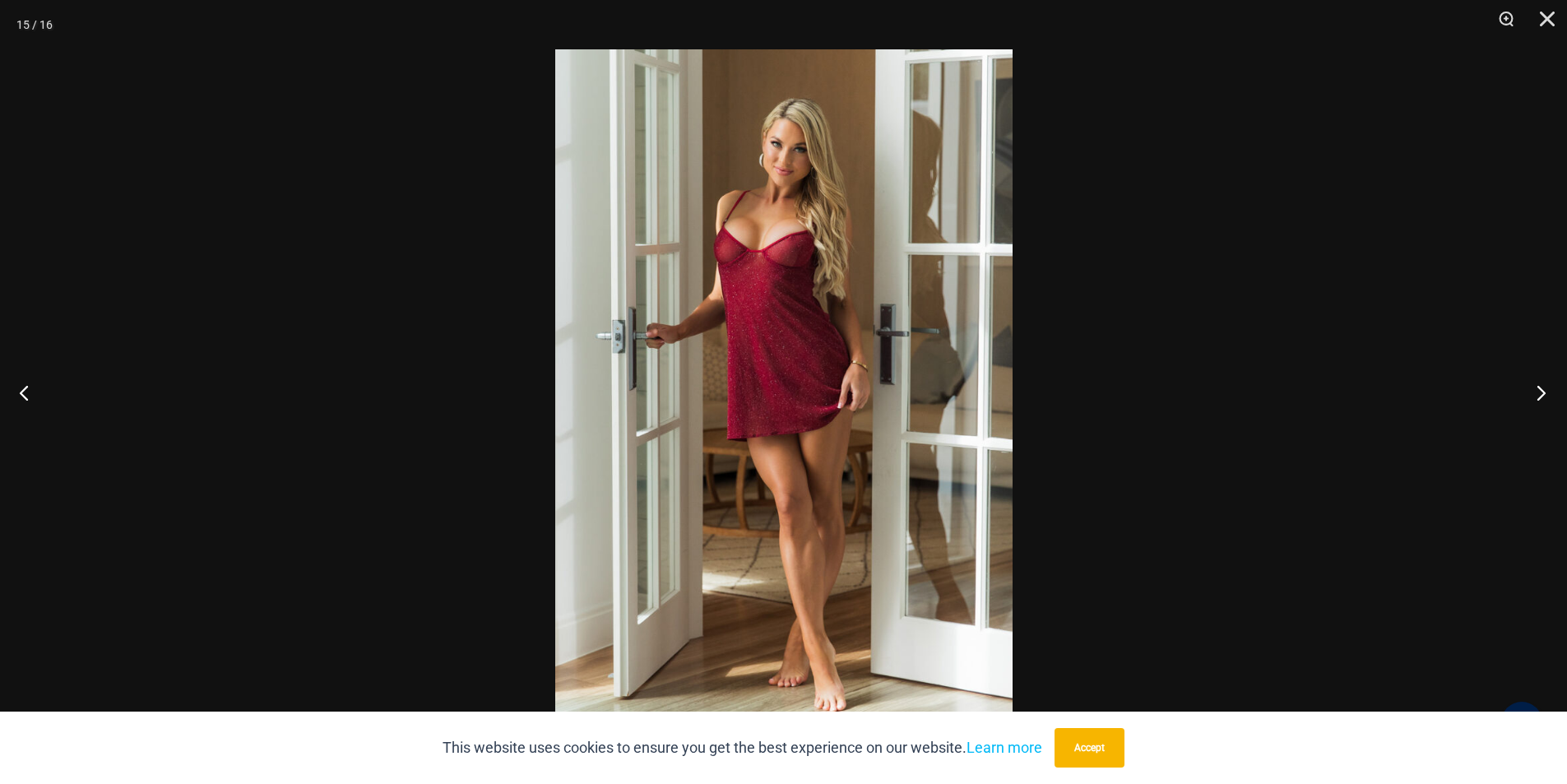
click at [1540, 393] on button "Next" at bounding box center [1536, 392] width 62 height 82
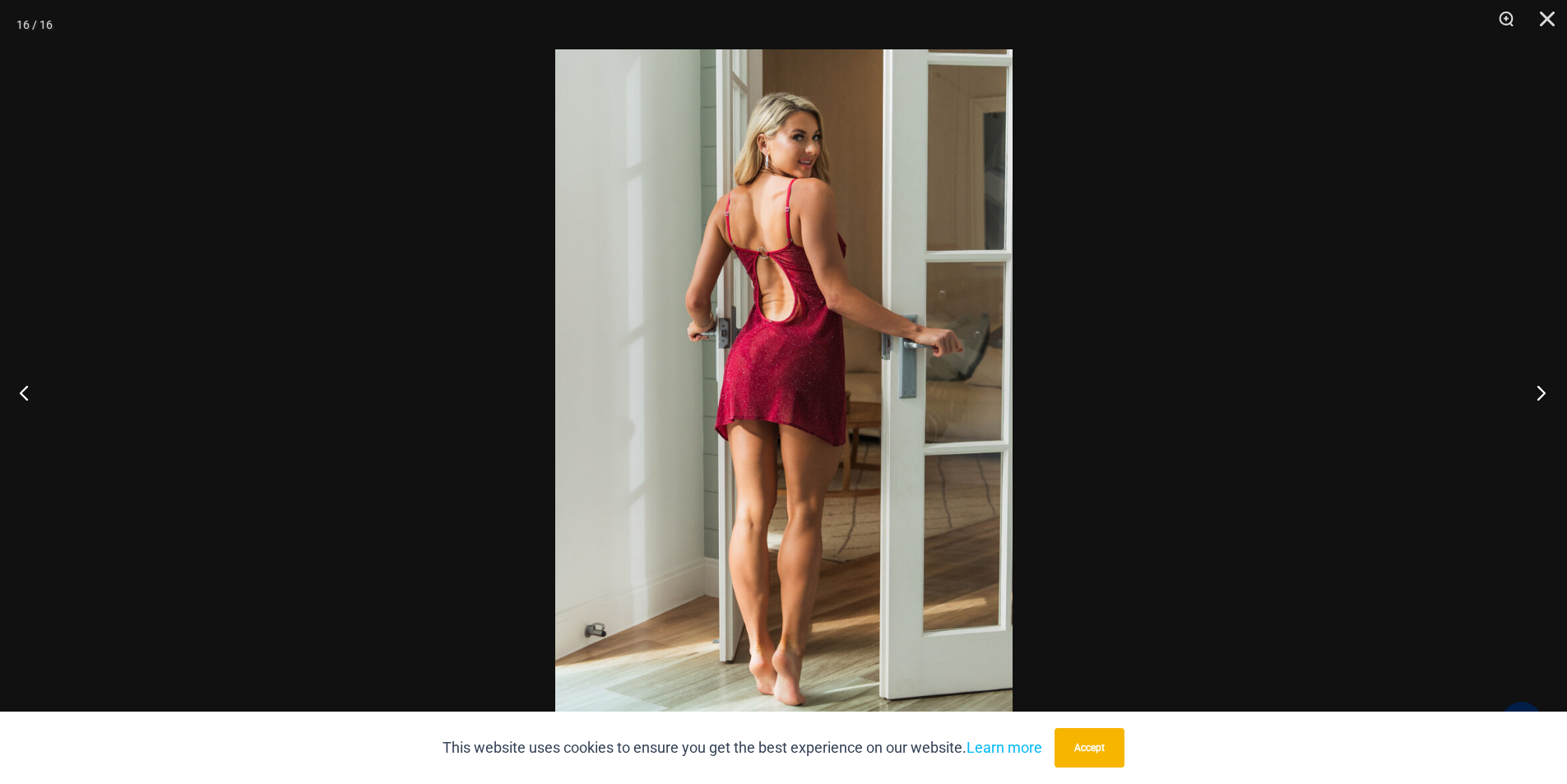
click at [1540, 393] on button "Next" at bounding box center [1536, 392] width 62 height 82
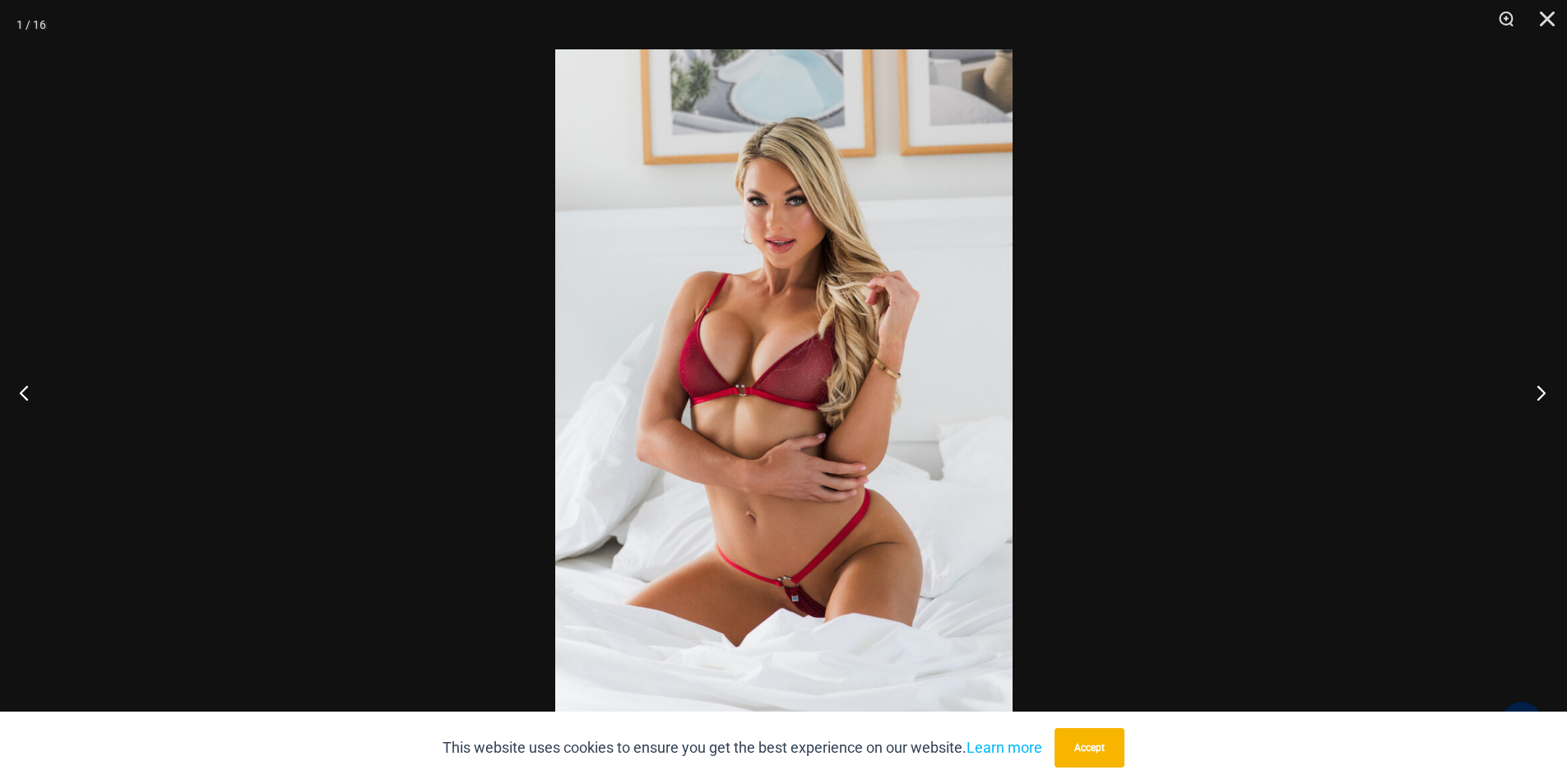
click at [1540, 393] on button "Next" at bounding box center [1536, 392] width 62 height 82
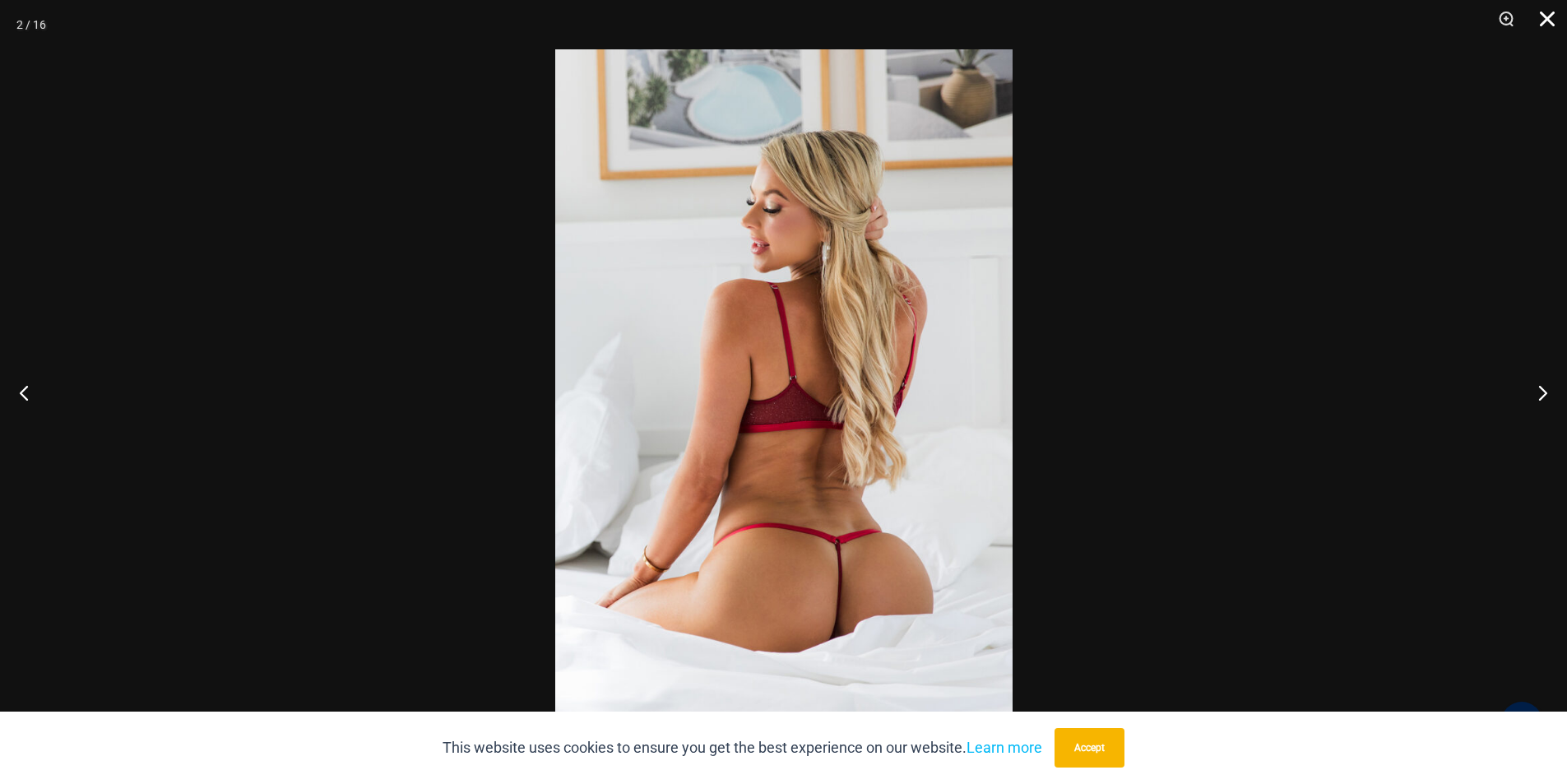
click at [1543, 12] on button "Close" at bounding box center [1542, 24] width 41 height 49
